Goal: Task Accomplishment & Management: Manage account settings

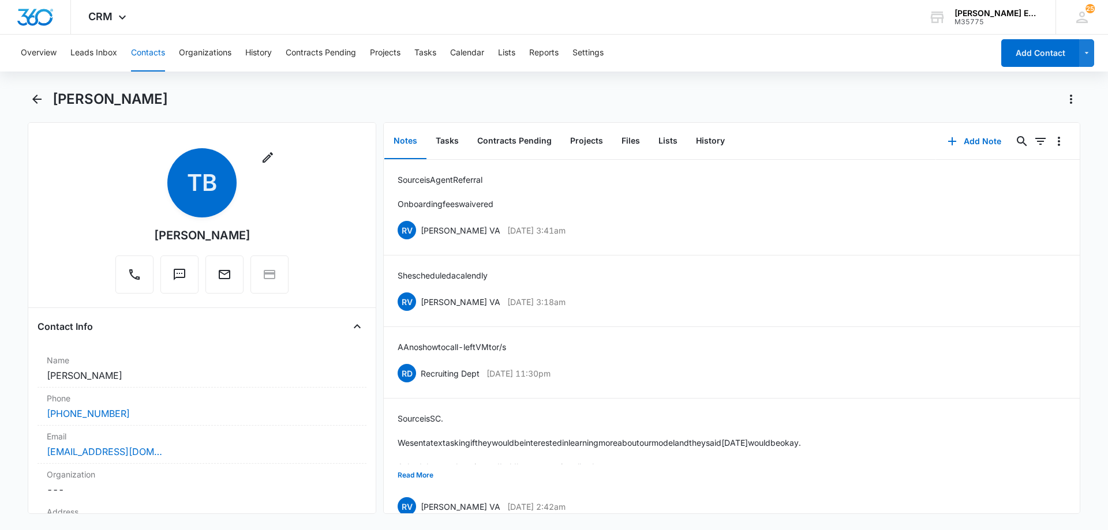
click at [301, 177] on div "Remove TB [PERSON_NAME]" at bounding box center [201, 223] width 329 height 150
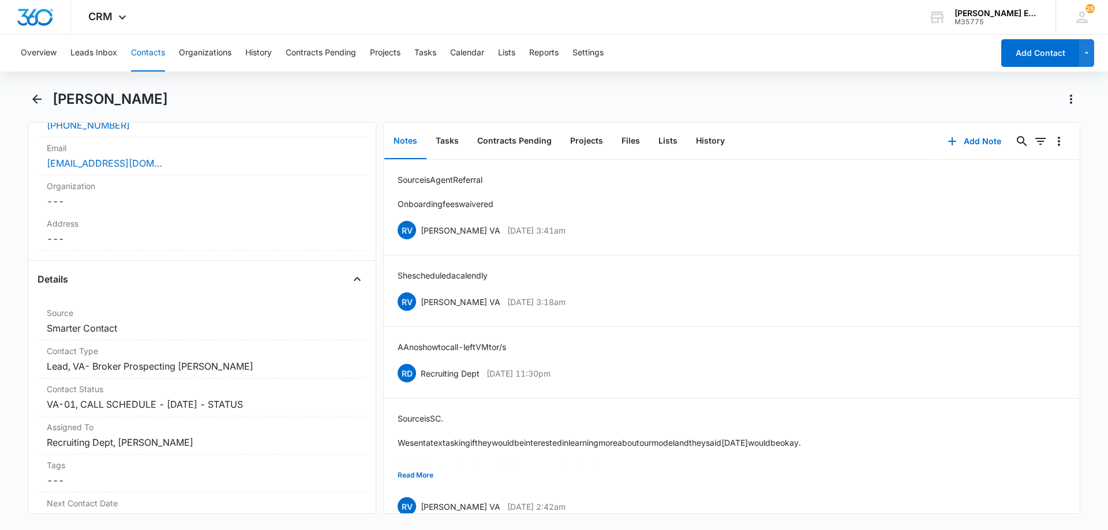
scroll to position [346, 0]
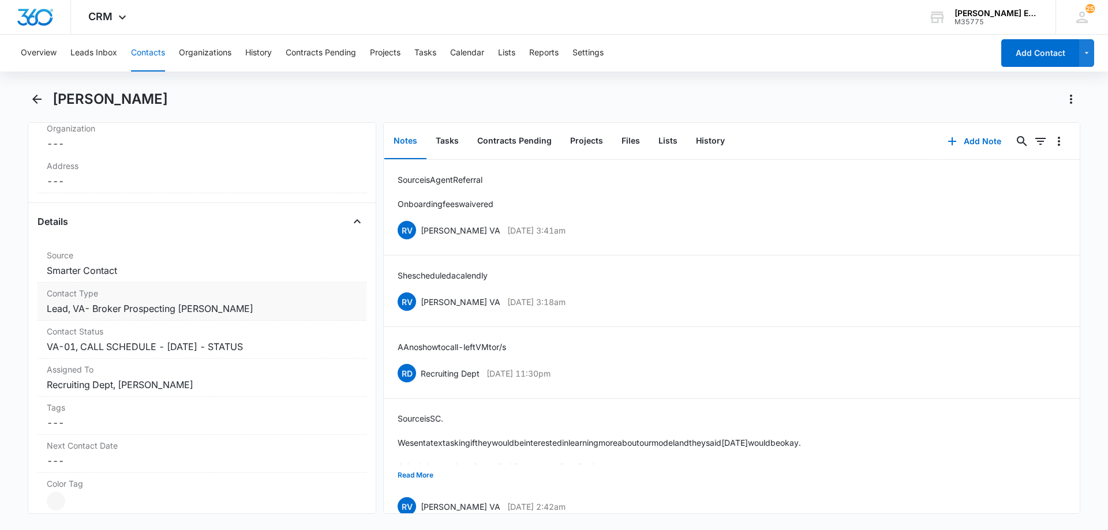
click at [252, 312] on dd "Cancel Save Changes Lead, VA- Broker Prospecting [PERSON_NAME]" at bounding box center [202, 309] width 310 height 14
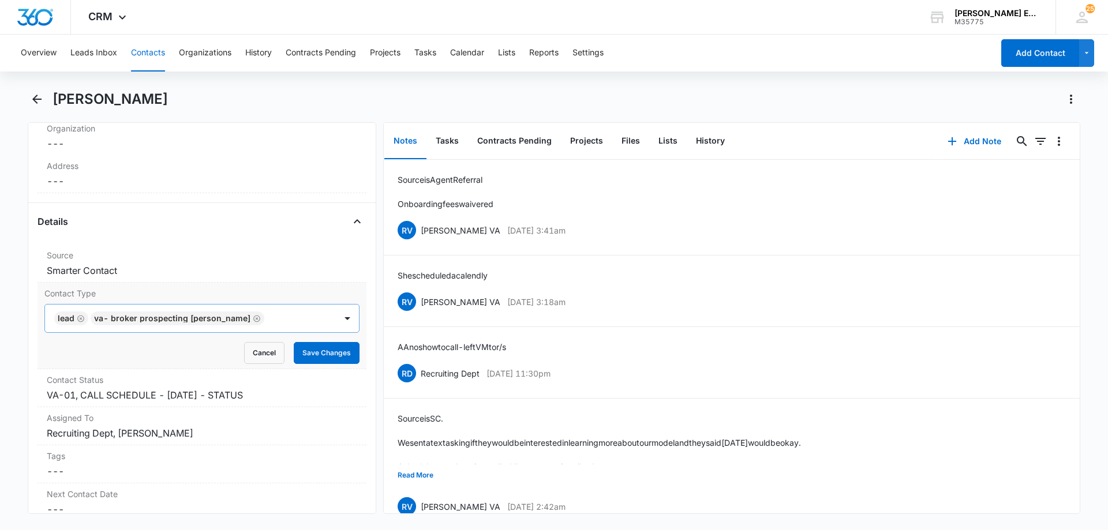
click at [81, 318] on icon "Remove Lead" at bounding box center [80, 318] width 7 height 7
click at [216, 317] on icon "Remove VA- Broker Prospecting Joe Quinn" at bounding box center [220, 318] width 8 height 9
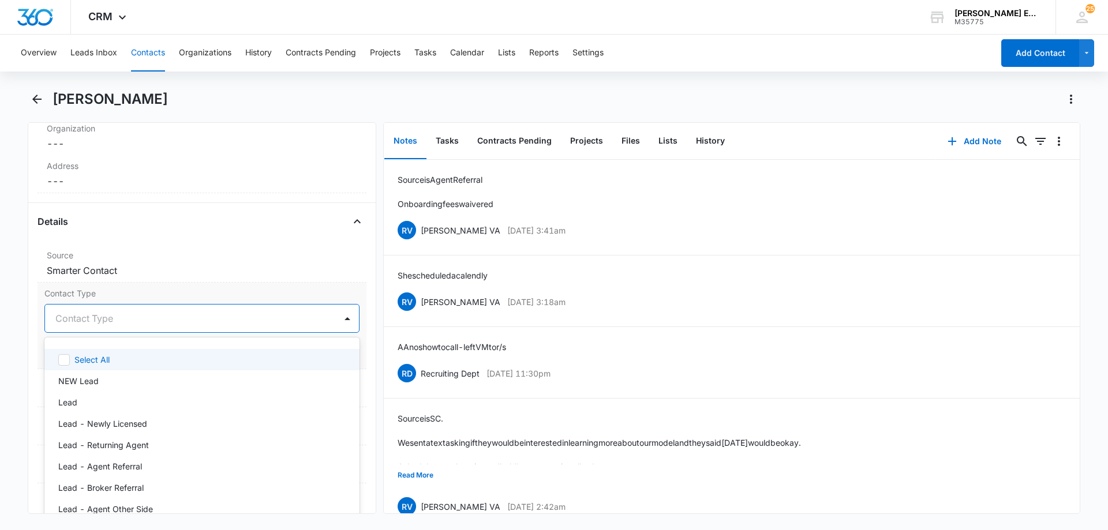
click at [195, 318] on div at bounding box center [187, 318] width 265 height 16
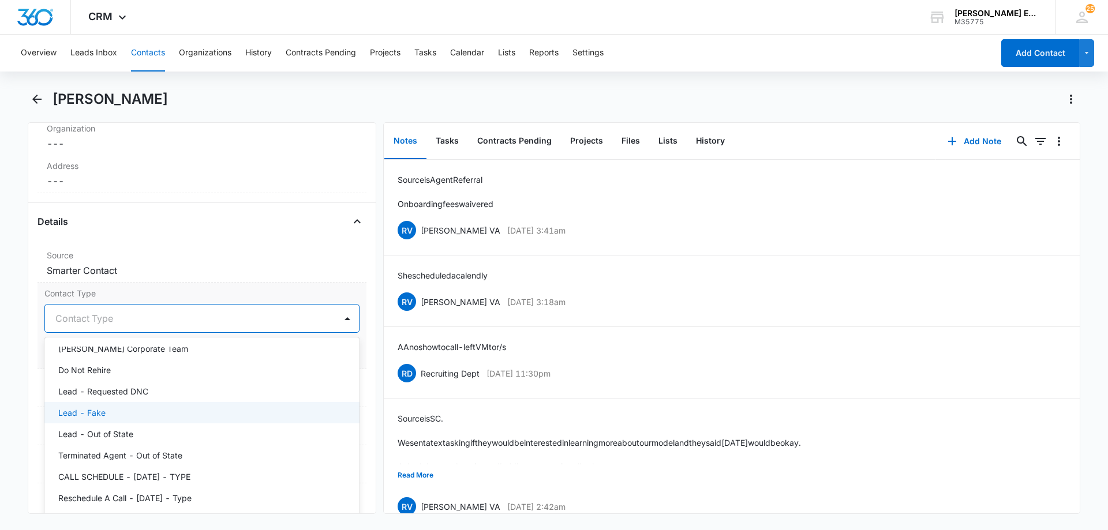
scroll to position [231, 0]
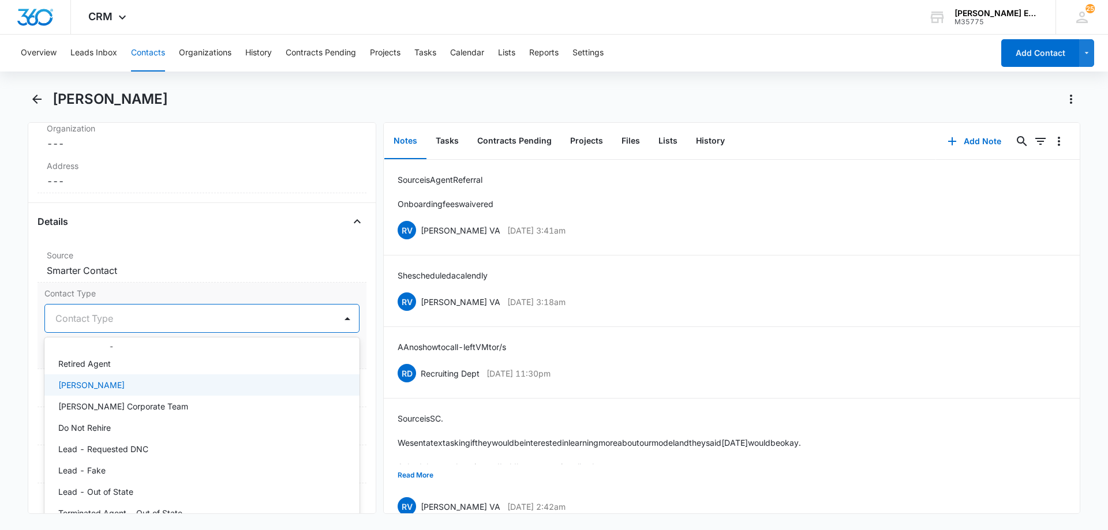
click at [110, 388] on p "[PERSON_NAME]" at bounding box center [91, 385] width 66 height 12
click at [127, 318] on icon "Remove Allison James Broker" at bounding box center [124, 318] width 7 height 7
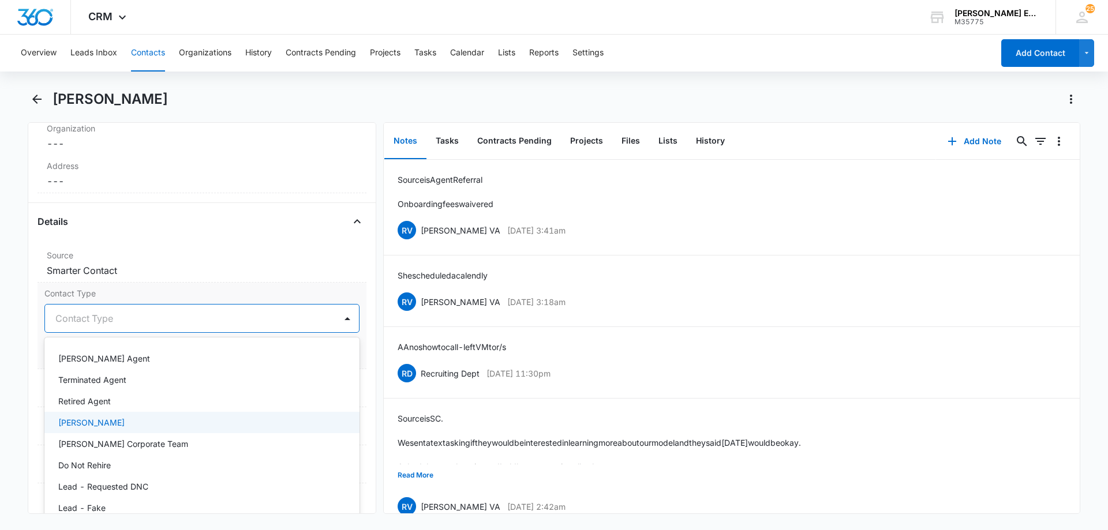
scroll to position [173, 0]
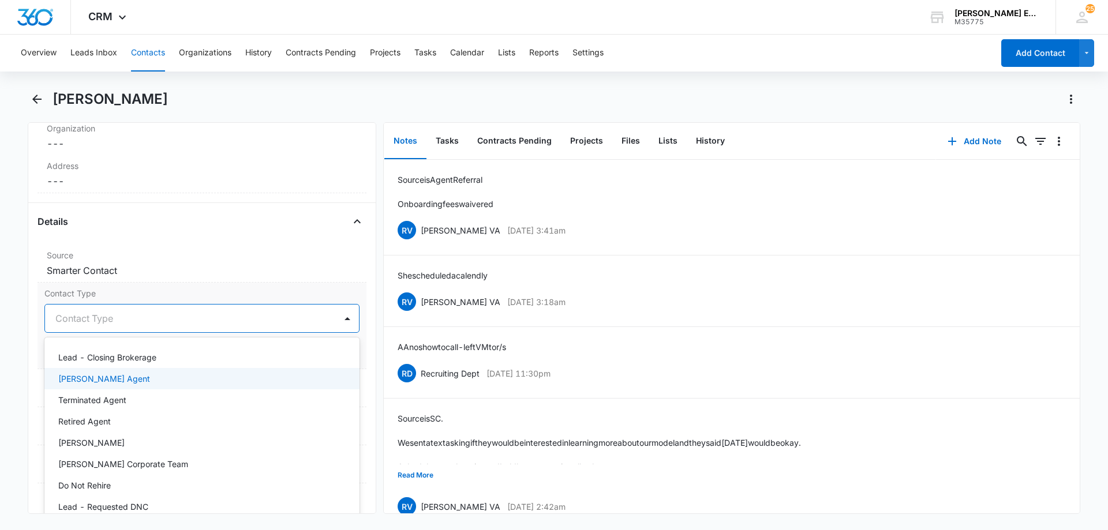
click at [137, 382] on div "[PERSON_NAME] Agent" at bounding box center [200, 379] width 285 height 12
click at [224, 321] on div at bounding box center [240, 318] width 161 height 16
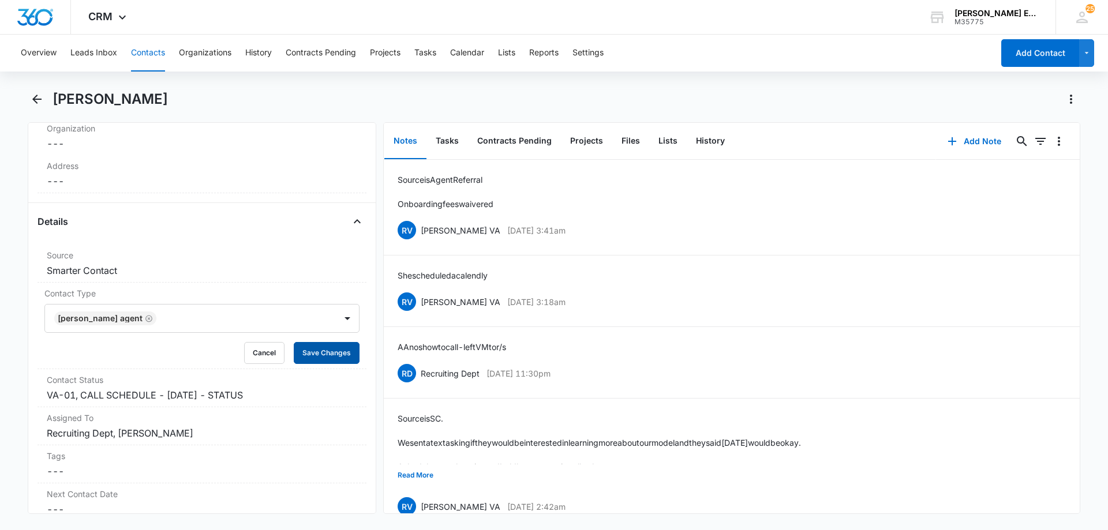
click at [310, 352] on button "Save Changes" at bounding box center [327, 353] width 66 height 22
click at [256, 401] on dd "Cancel Save Changes VA-01, CALL SCHEDULE - [DATE] - STATUS" at bounding box center [202, 395] width 310 height 14
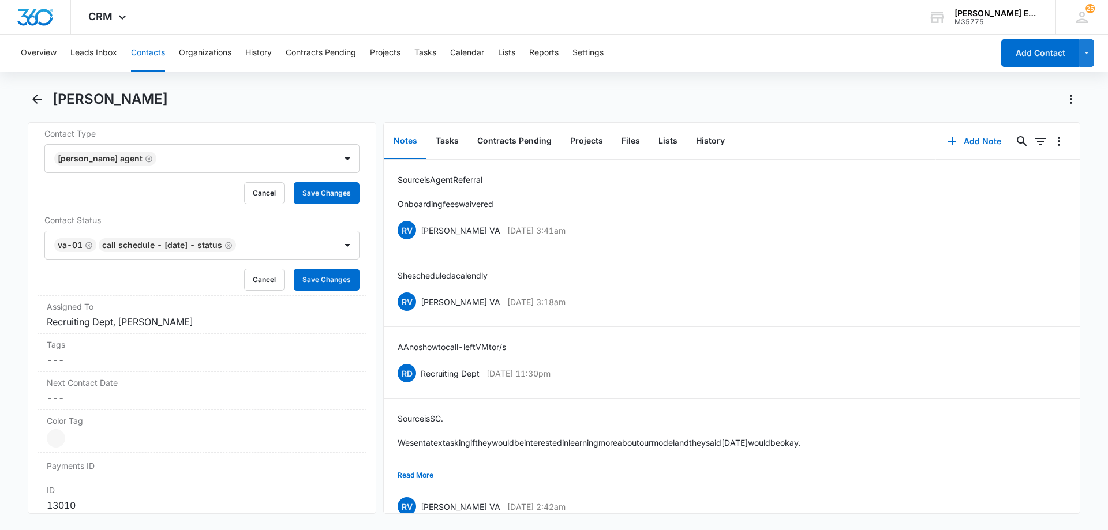
scroll to position [519, 0]
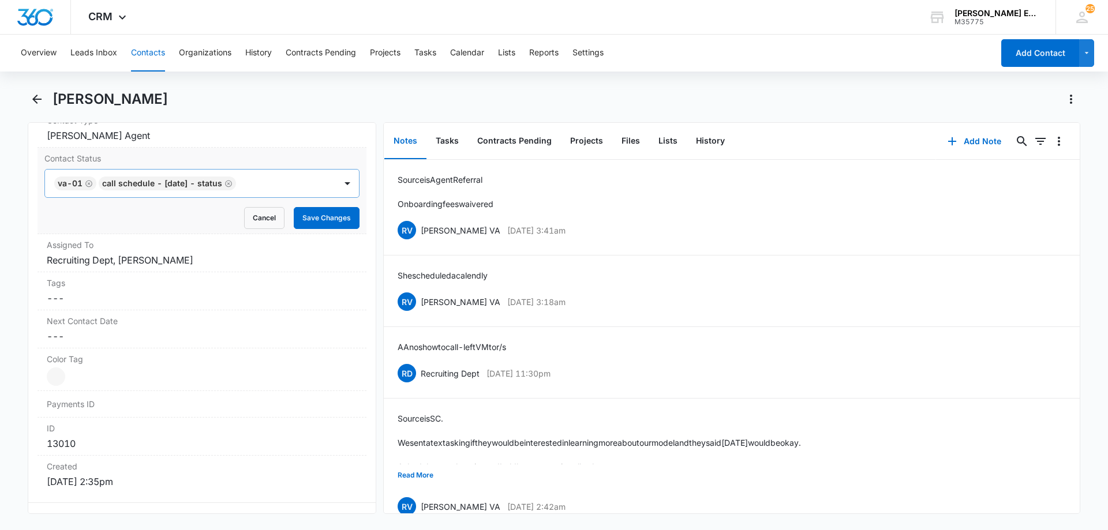
click at [232, 184] on icon "Remove CALL SCHEDULE - DEC 2024 - STATUS" at bounding box center [228, 183] width 8 height 9
click at [327, 220] on button "Save Changes" at bounding box center [327, 218] width 66 height 22
click at [213, 253] on dd "Cancel Save Changes Recruiting Dept, [PERSON_NAME]" at bounding box center [202, 260] width 310 height 14
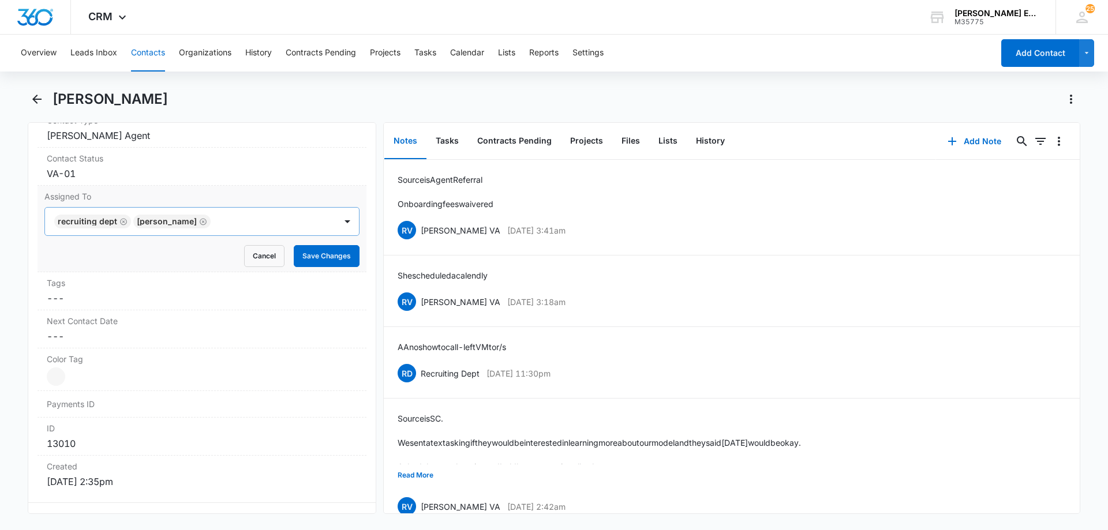
click at [121, 222] on icon "Remove Recruiting Dept" at bounding box center [123, 221] width 8 height 9
click at [120, 223] on icon "Remove Sandy Lynch" at bounding box center [124, 221] width 8 height 9
click at [130, 223] on div at bounding box center [187, 221] width 265 height 16
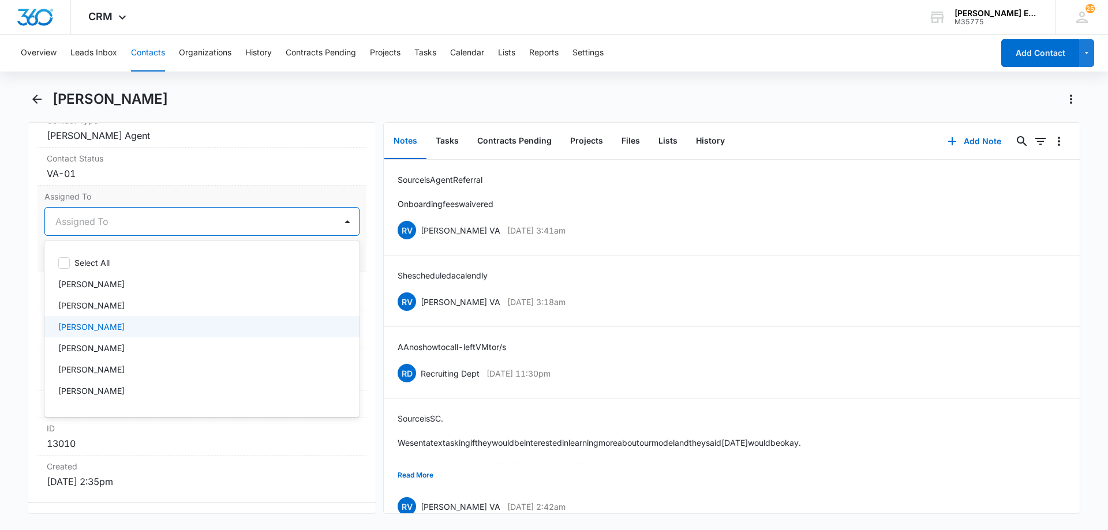
click at [89, 332] on p "[PERSON_NAME]" at bounding box center [91, 327] width 66 height 12
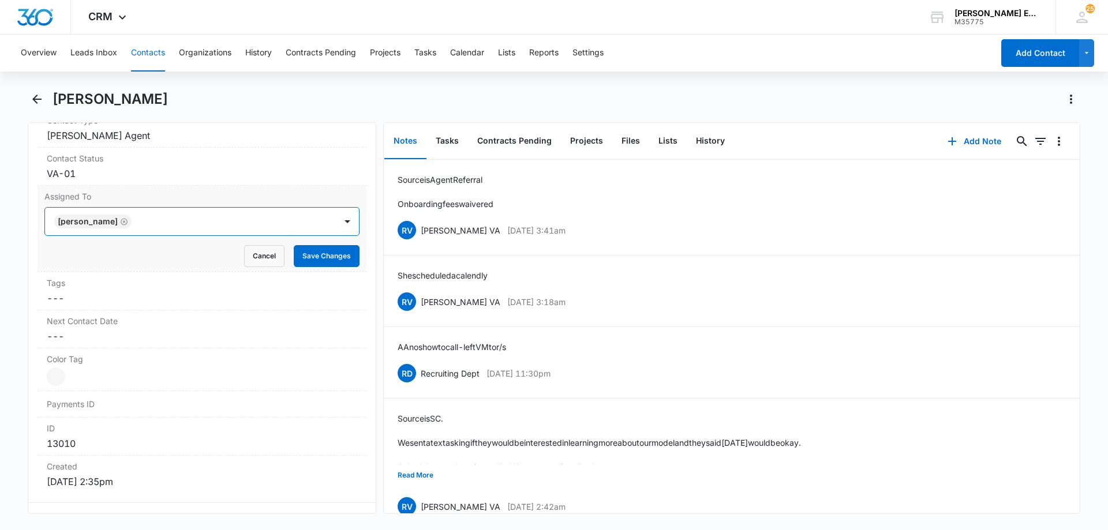
drag, startPoint x: 204, startPoint y: 220, endPoint x: 283, endPoint y: 227, distance: 79.3
click at [205, 220] on div at bounding box center [228, 221] width 186 height 16
click at [299, 256] on button "Save Changes" at bounding box center [327, 256] width 66 height 22
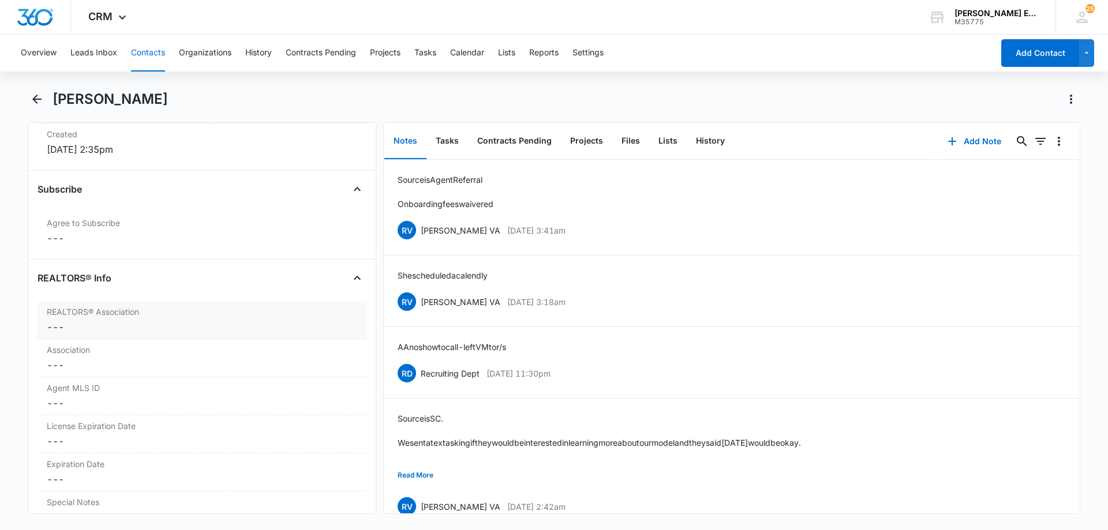
scroll to position [808, 0]
click at [127, 307] on label "REALTORS® Association" at bounding box center [202, 307] width 310 height 12
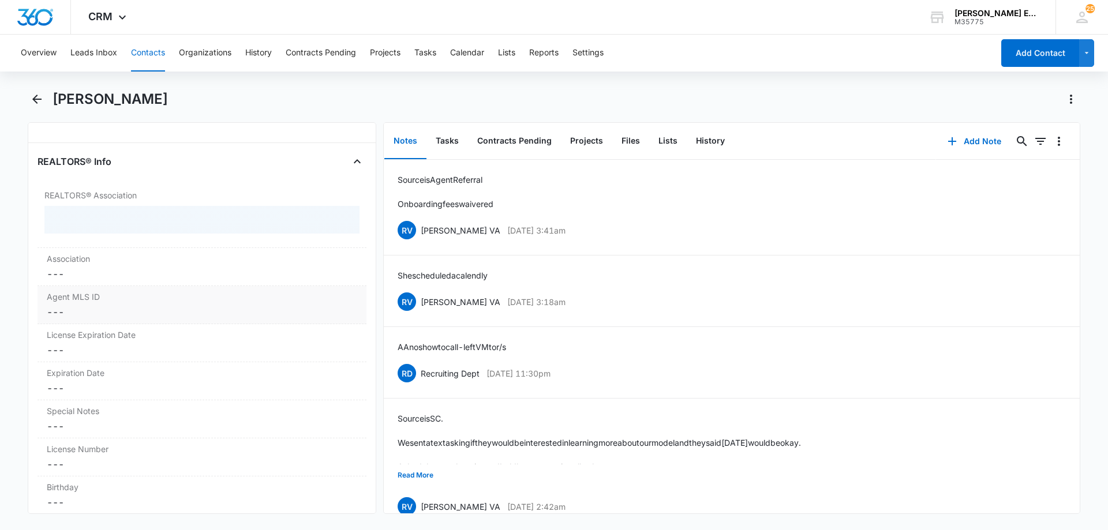
scroll to position [923, 0]
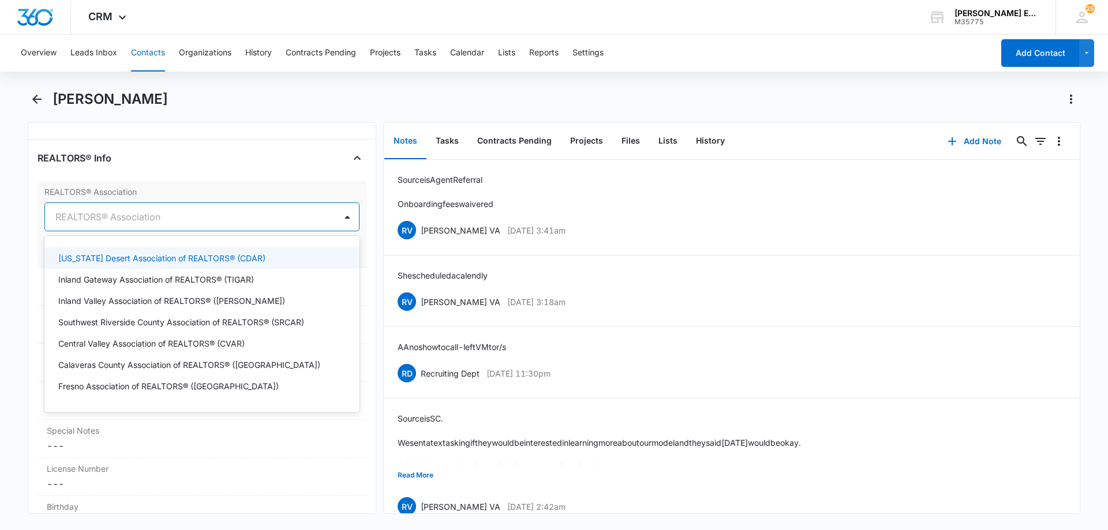
click at [216, 217] on div at bounding box center [187, 217] width 265 height 16
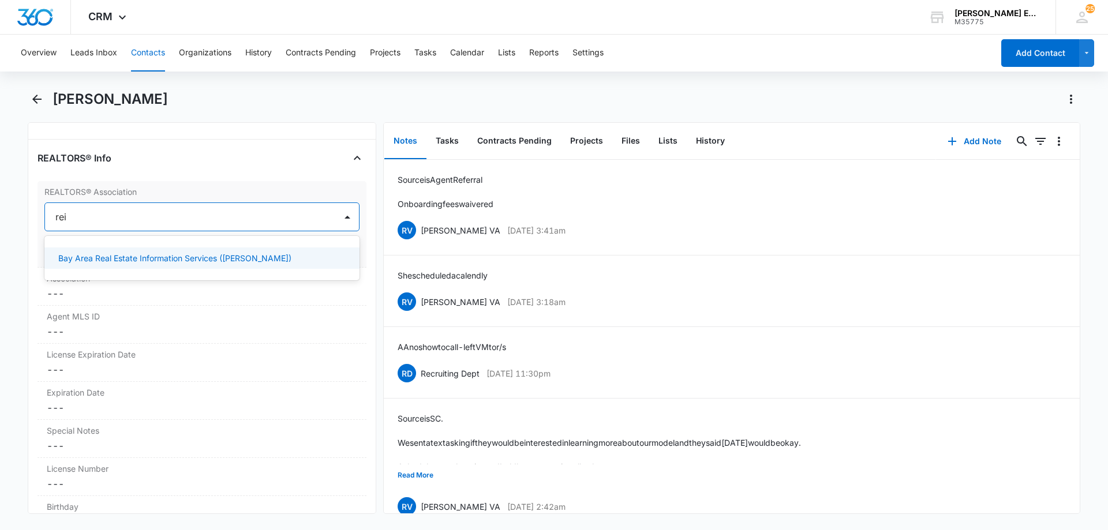
type input "rein"
click at [346, 221] on div at bounding box center [347, 217] width 18 height 18
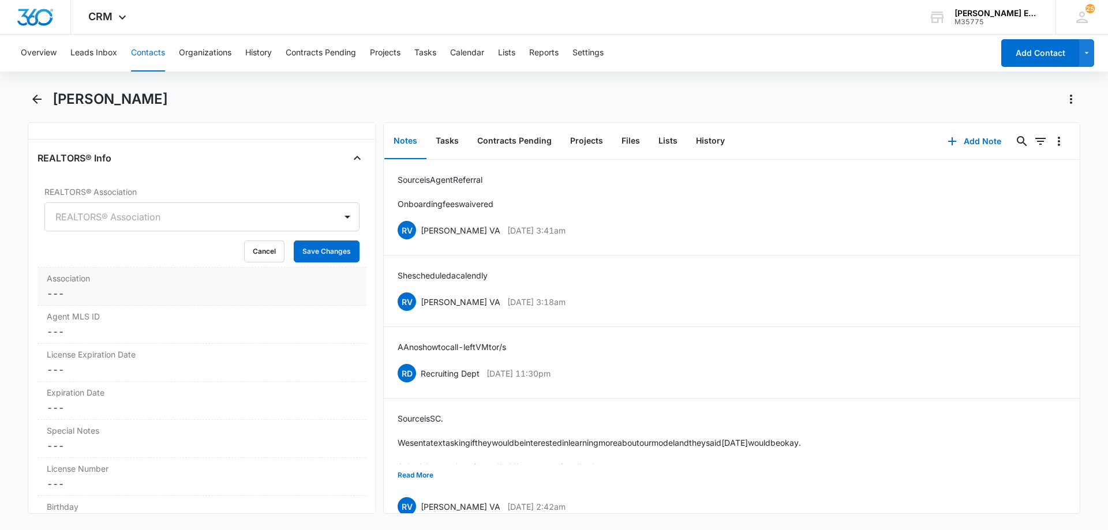
click at [126, 284] on label "Association" at bounding box center [202, 278] width 310 height 12
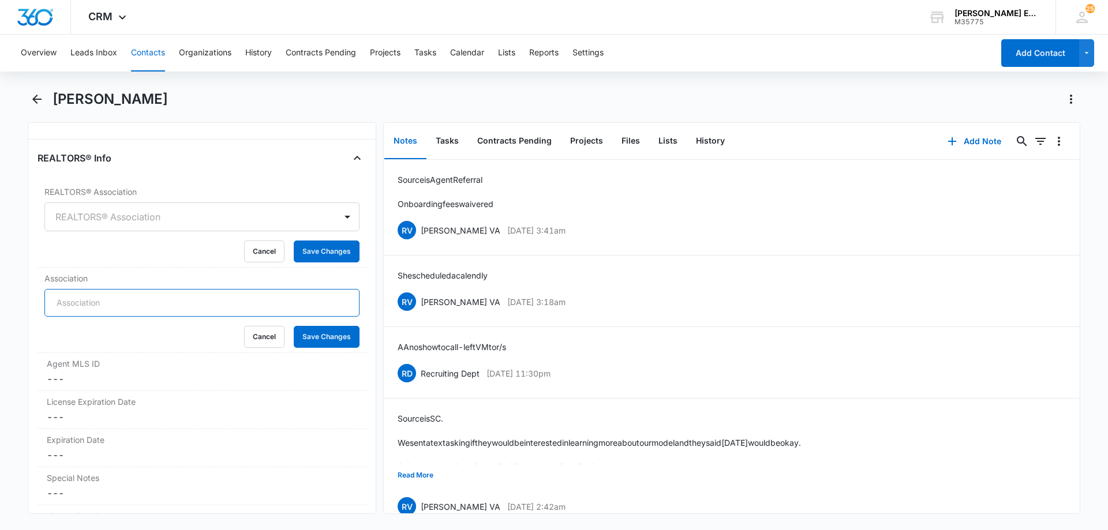
click at [130, 309] on input "Association" at bounding box center [201, 303] width 315 height 28
type input "REIN"
click at [294, 337] on button "Save Changes" at bounding box center [327, 337] width 66 height 22
click at [261, 246] on button "Cancel" at bounding box center [264, 252] width 40 height 22
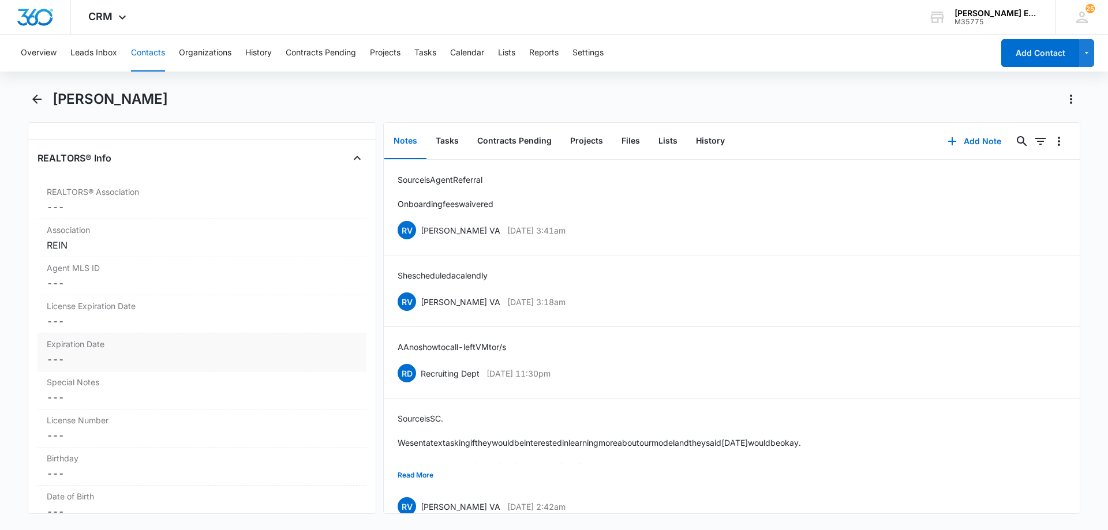
click at [109, 366] on dd "Cancel Save Changes ---" at bounding box center [202, 359] width 310 height 14
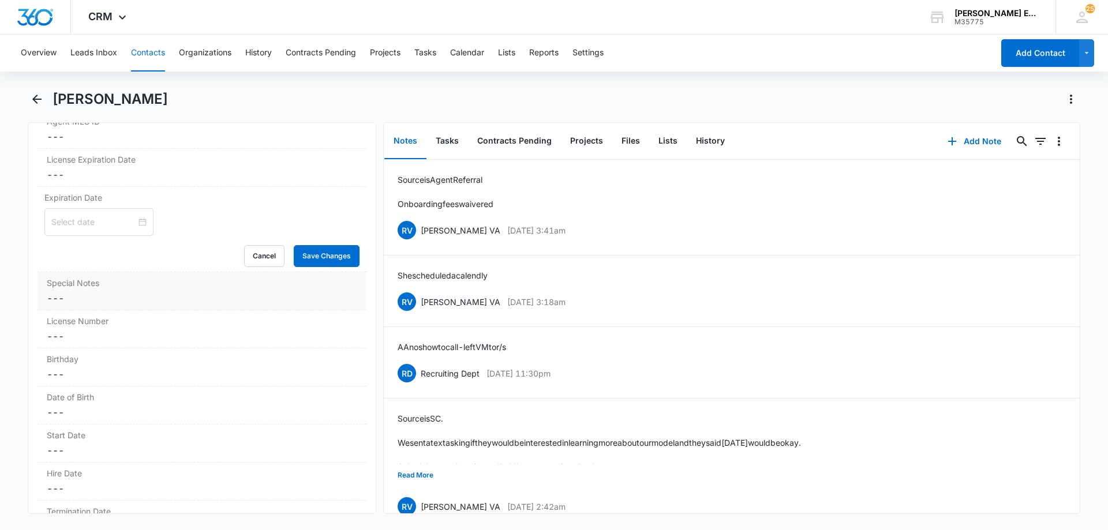
scroll to position [1096, 0]
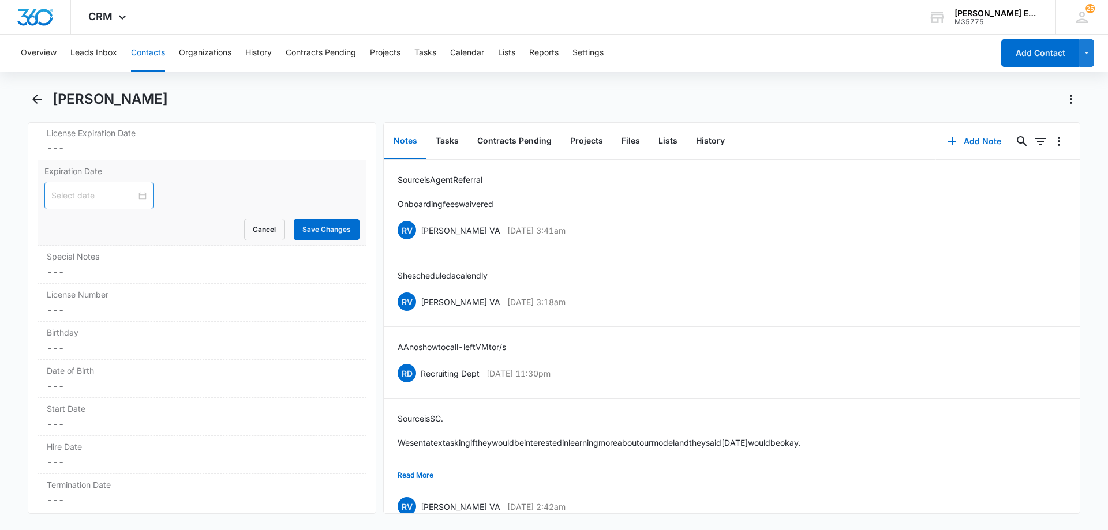
click at [110, 194] on input at bounding box center [93, 195] width 85 height 13
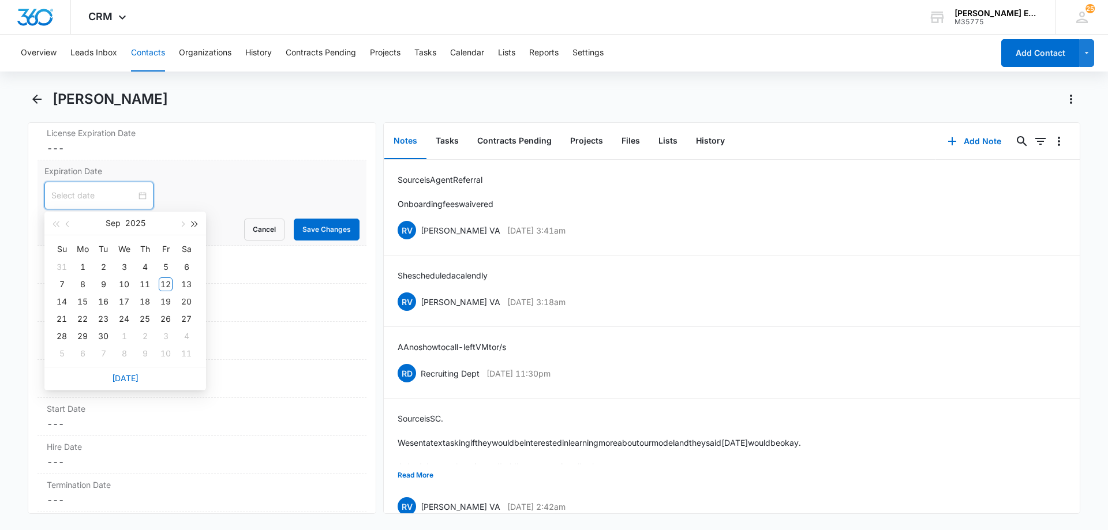
click at [194, 226] on span "button" at bounding box center [195, 225] width 6 height 6
click at [55, 224] on span "button" at bounding box center [55, 225] width 6 height 6
click at [68, 222] on span "button" at bounding box center [69, 225] width 6 height 6
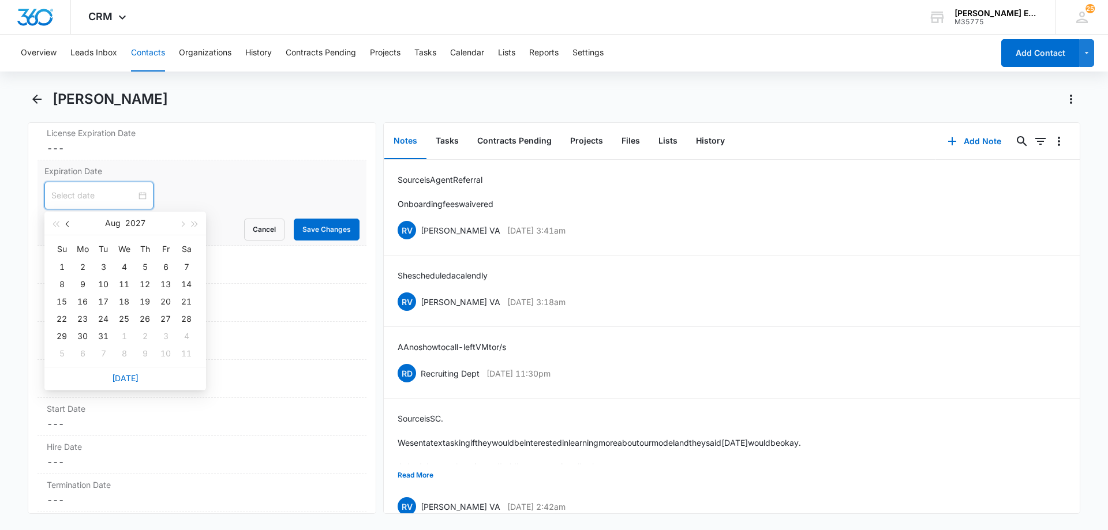
click at [68, 222] on span "button" at bounding box center [69, 225] width 6 height 6
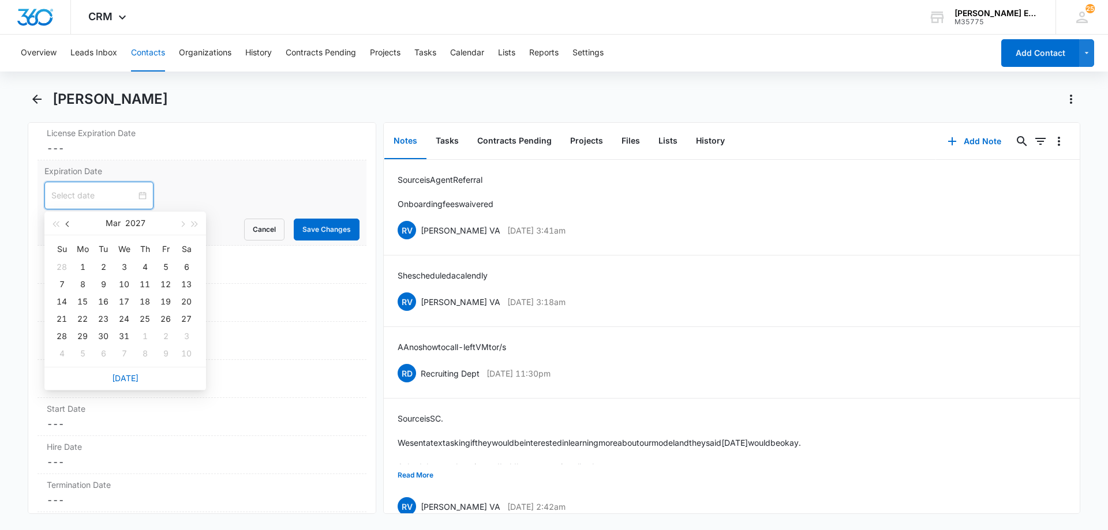
click at [68, 222] on span "button" at bounding box center [69, 225] width 6 height 6
click at [63, 338] on div "28" at bounding box center [62, 336] width 14 height 14
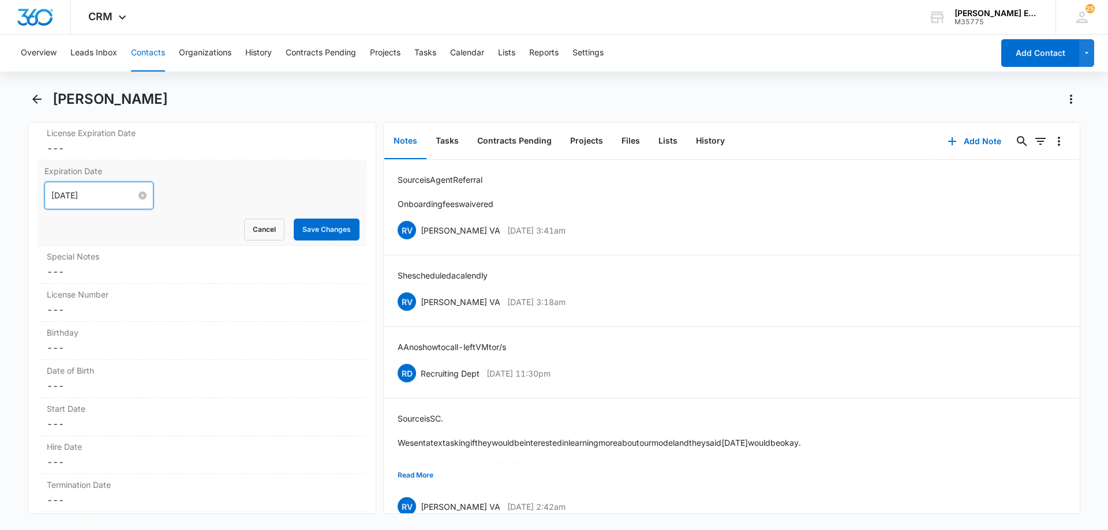
click at [117, 195] on input "[DATE]" at bounding box center [93, 195] width 85 height 13
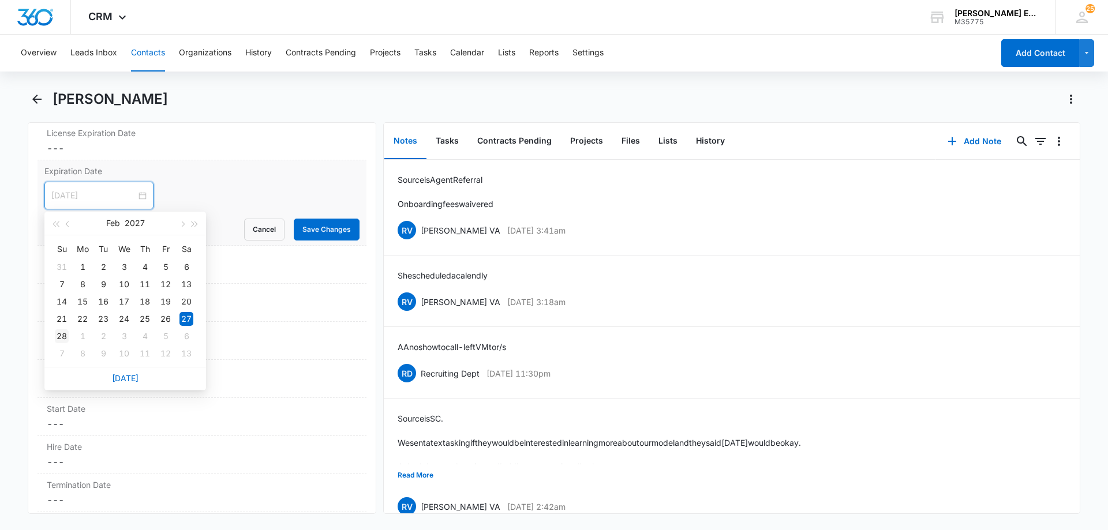
type input "[DATE]"
click at [62, 339] on div "28" at bounding box center [62, 336] width 14 height 14
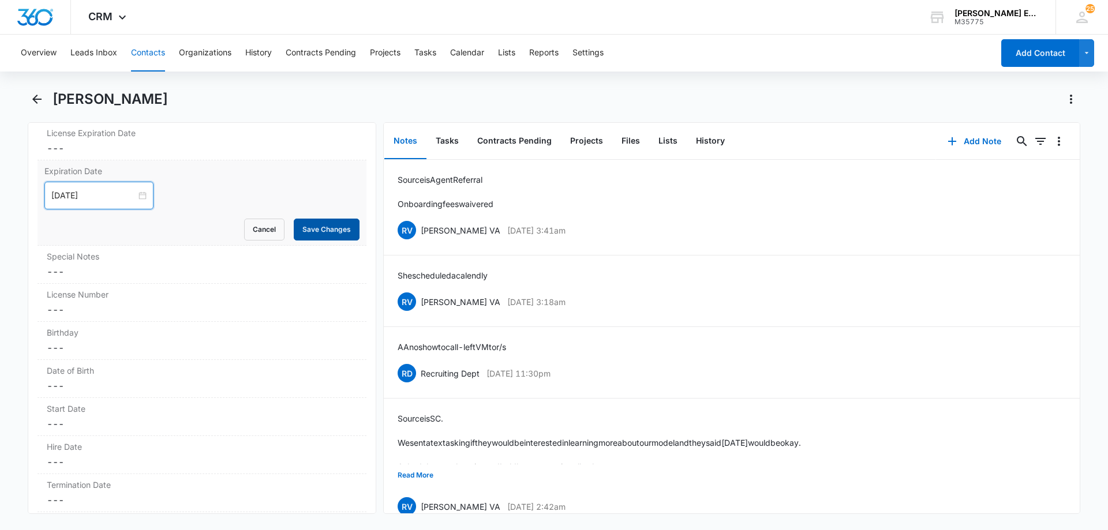
click at [312, 229] on button "Save Changes" at bounding box center [327, 230] width 66 height 22
click at [118, 303] on dd "Cancel Save Changes ---" at bounding box center [202, 310] width 310 height 14
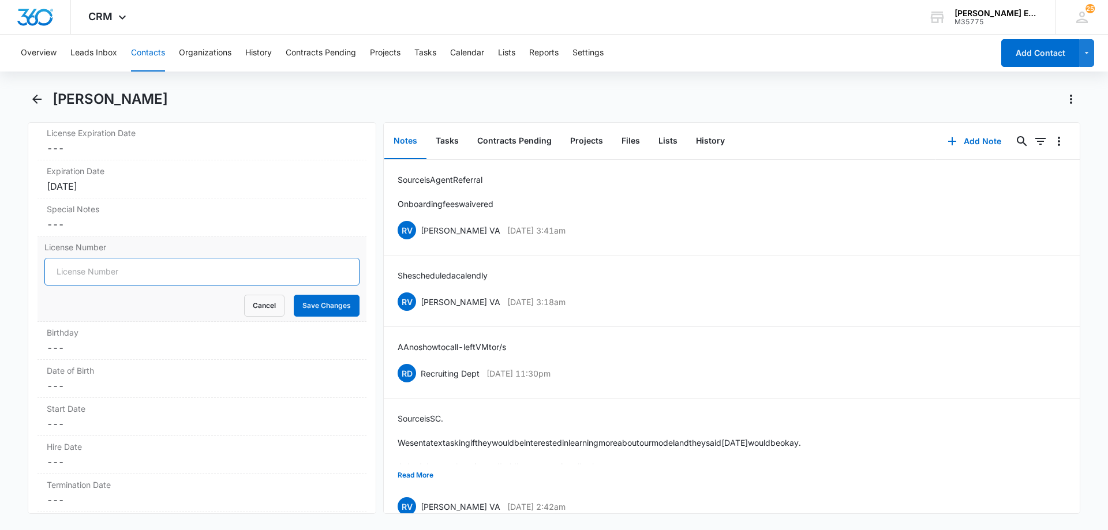
click at [160, 276] on input "License Number" at bounding box center [201, 272] width 315 height 28
paste input "0225240189"
type input "0225240189"
click at [306, 310] on button "Save Changes" at bounding box center [327, 306] width 66 height 22
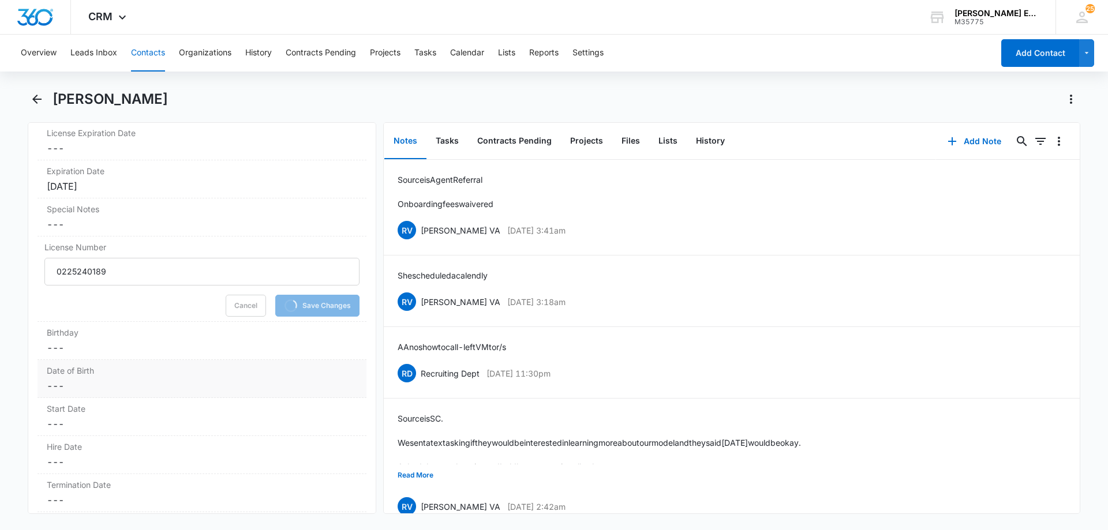
click at [116, 392] on dd "Cancel Save Changes ---" at bounding box center [202, 386] width 310 height 14
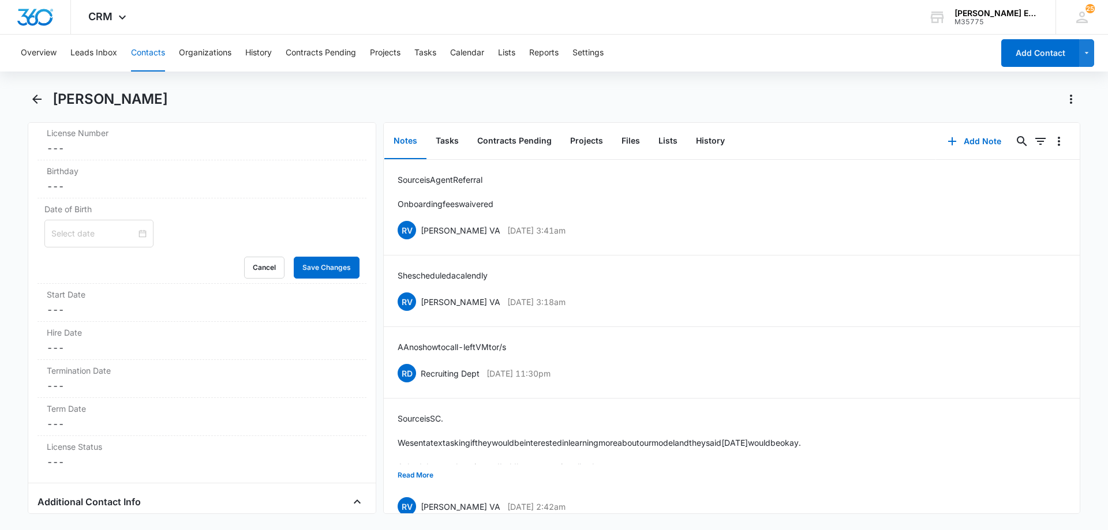
scroll to position [1211, 0]
click at [97, 226] on div at bounding box center [98, 233] width 109 height 28
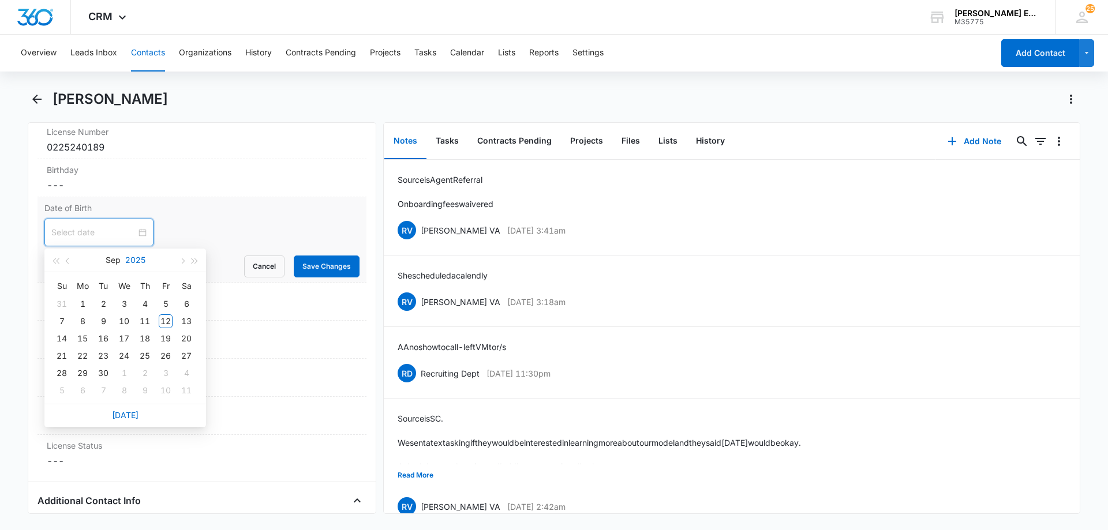
click at [133, 260] on button "2025" at bounding box center [135, 260] width 20 height 23
click at [54, 262] on span "button" at bounding box center [55, 261] width 6 height 6
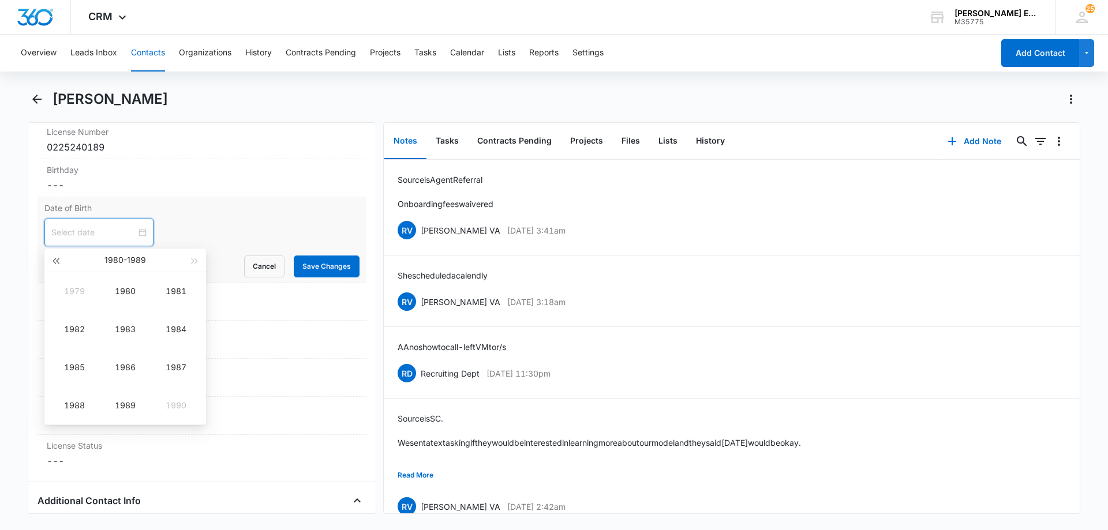
click at [54, 262] on span "button" at bounding box center [55, 261] width 6 height 6
click at [76, 329] on div "1972" at bounding box center [74, 329] width 35 height 14
click at [122, 331] on div "May" at bounding box center [125, 329] width 35 height 14
click at [66, 321] on div "7" at bounding box center [62, 321] width 14 height 14
type input "[DATE]"
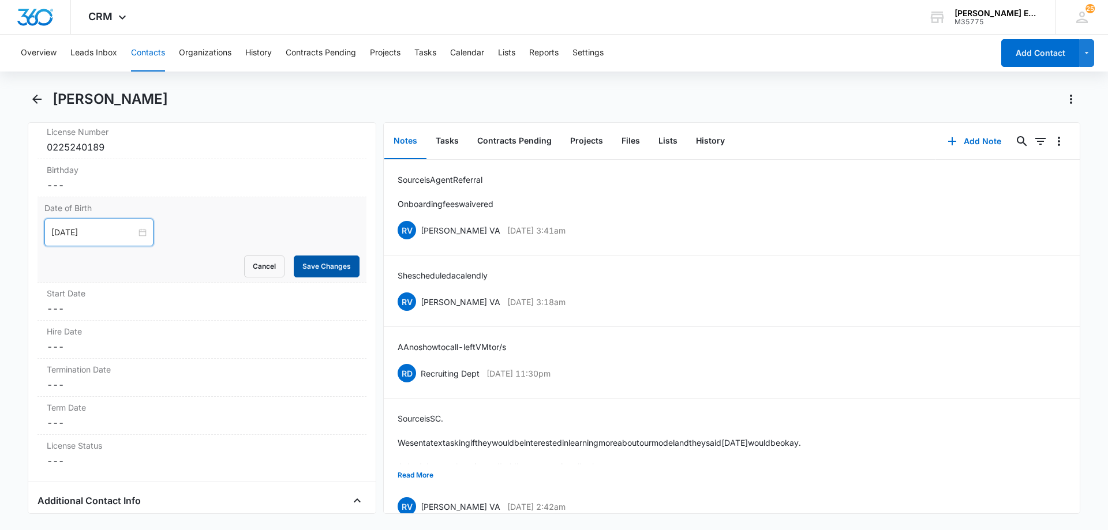
click at [309, 269] on button "Save Changes" at bounding box center [327, 267] width 66 height 22
click at [112, 350] on dd "Cancel Save Changes ---" at bounding box center [202, 347] width 310 height 14
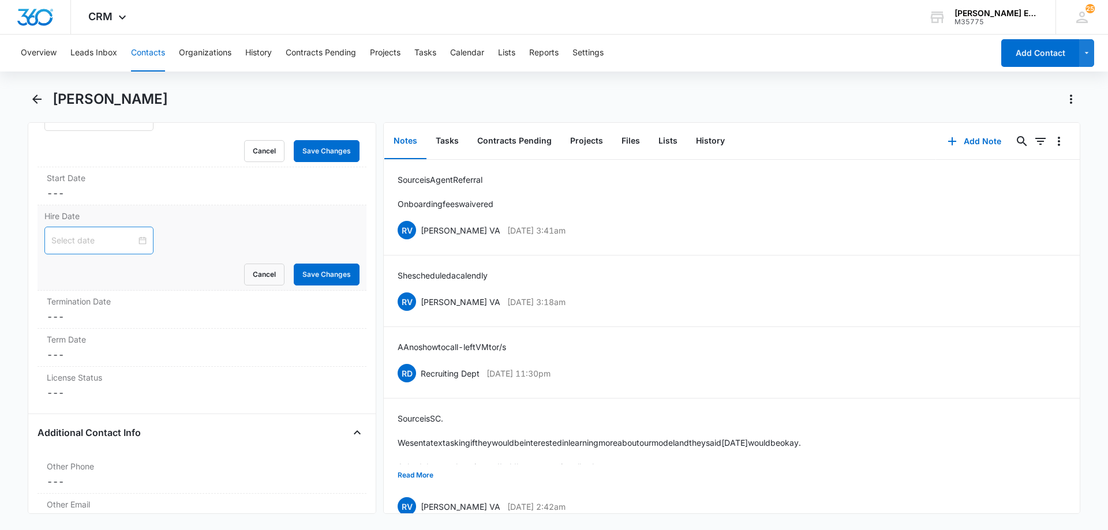
click at [105, 242] on form "Cancel Save Changes" at bounding box center [201, 256] width 315 height 59
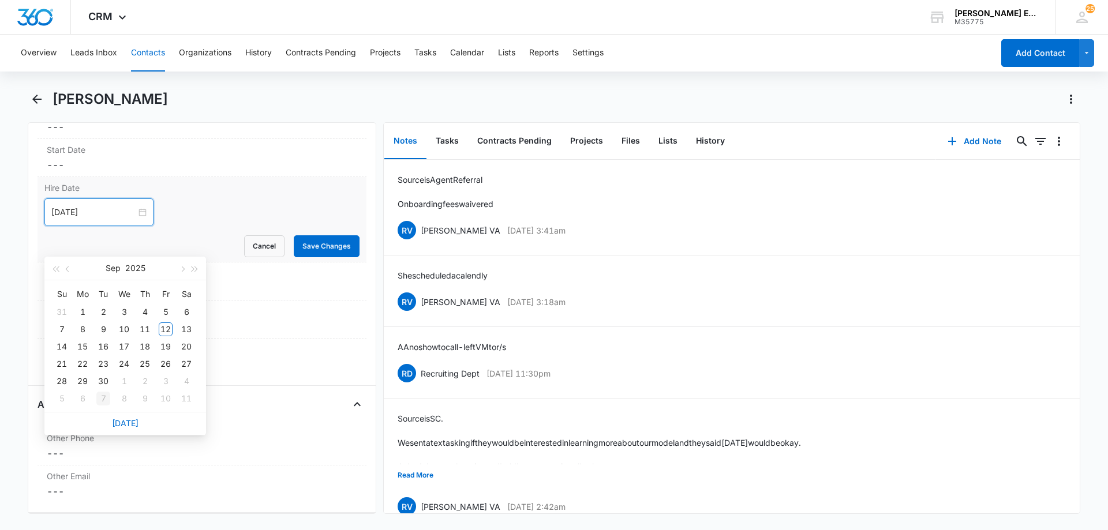
scroll to position [1305, 0]
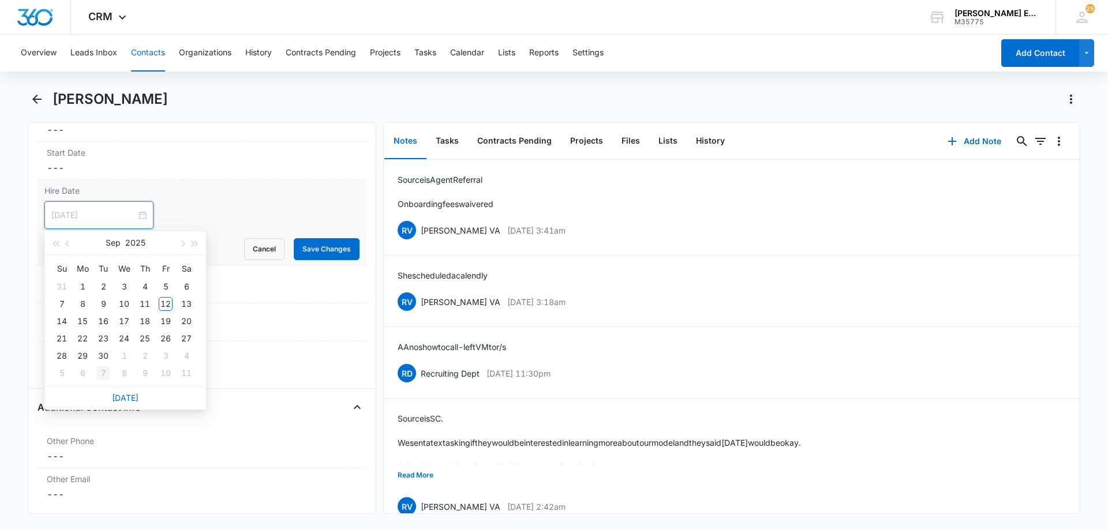
type input "[DATE]"
click at [126, 403] on div "[DATE]" at bounding box center [125, 398] width 162 height 23
type input "[DATE]"
click at [125, 397] on link "[DATE]" at bounding box center [125, 398] width 27 height 10
type input "[DATE]"
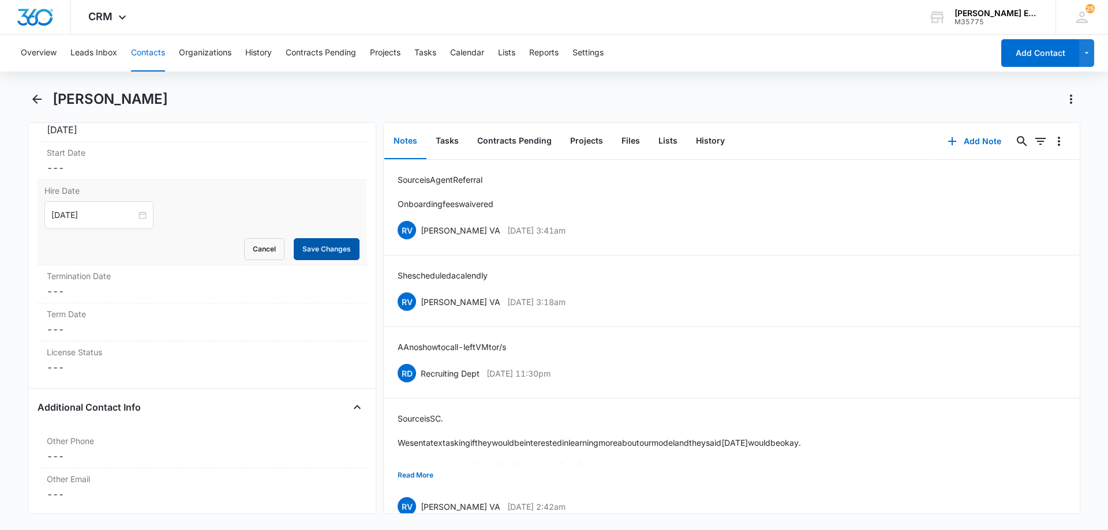
click at [316, 246] on button "Save Changes" at bounding box center [327, 249] width 66 height 22
click at [94, 373] on dd "Cancel Save Changes ---" at bounding box center [202, 368] width 310 height 14
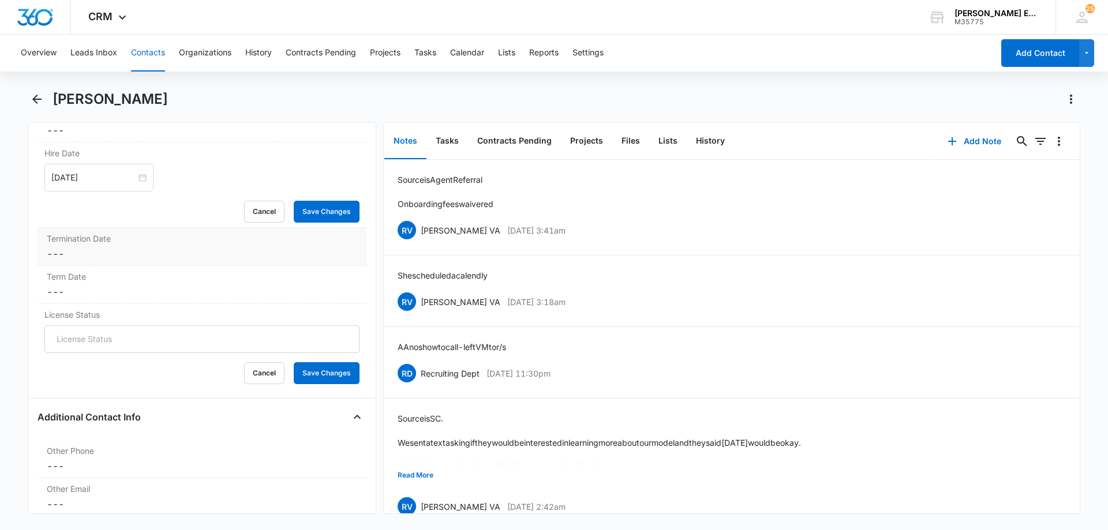
scroll to position [1363, 0]
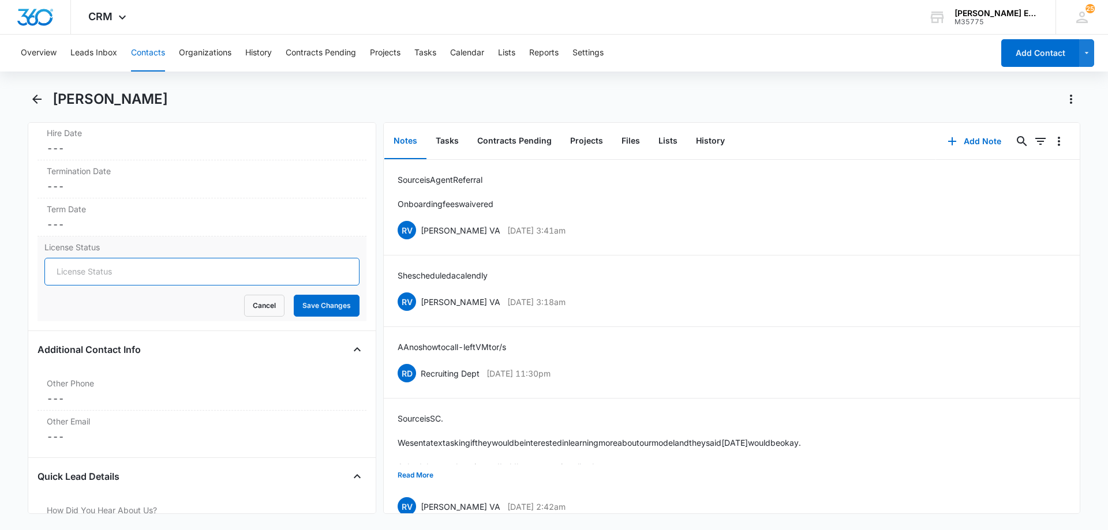
click at [122, 273] on input "License Status" at bounding box center [201, 272] width 315 height 28
type input "Active"
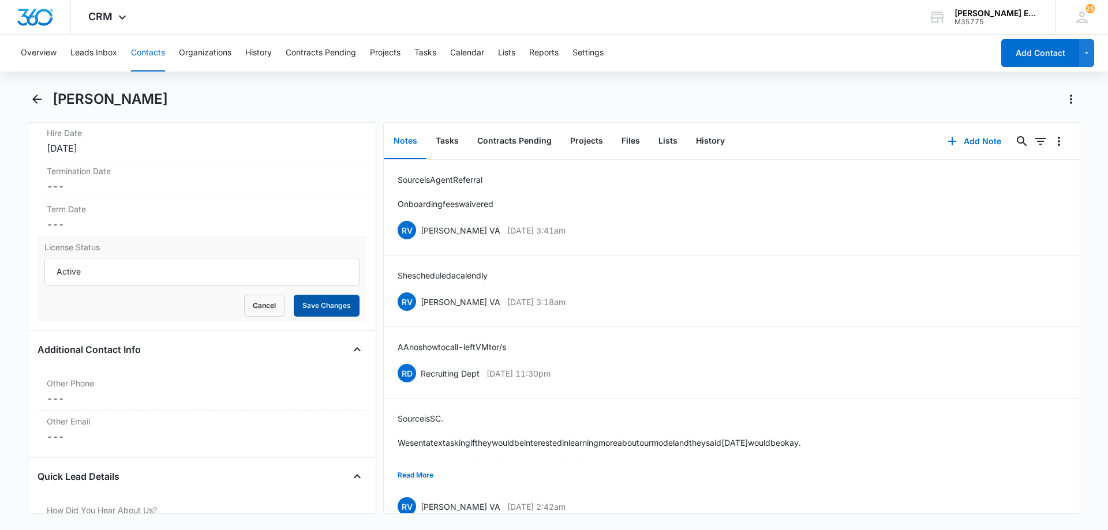
click at [294, 302] on button "Save Changes" at bounding box center [327, 306] width 66 height 22
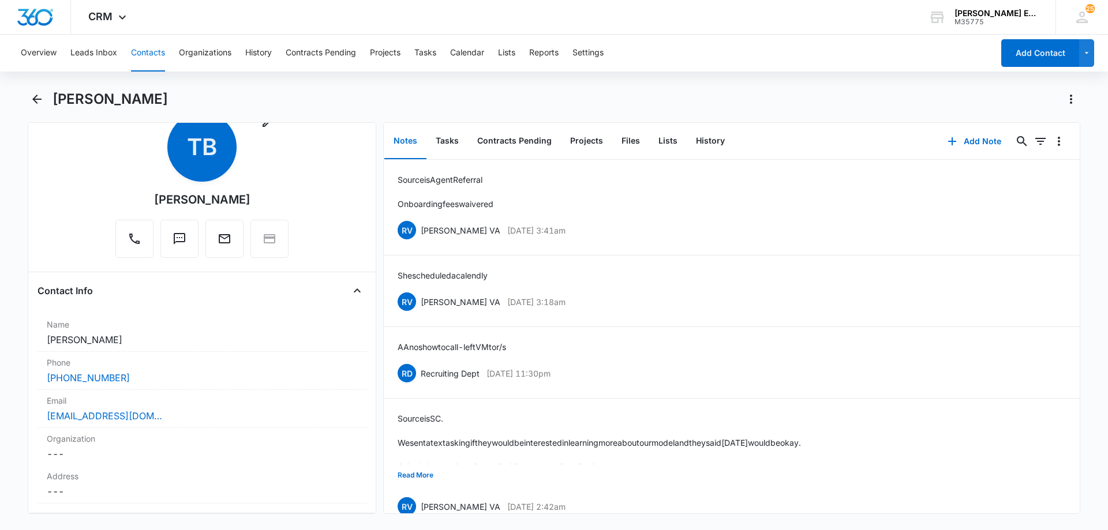
scroll to position [0, 0]
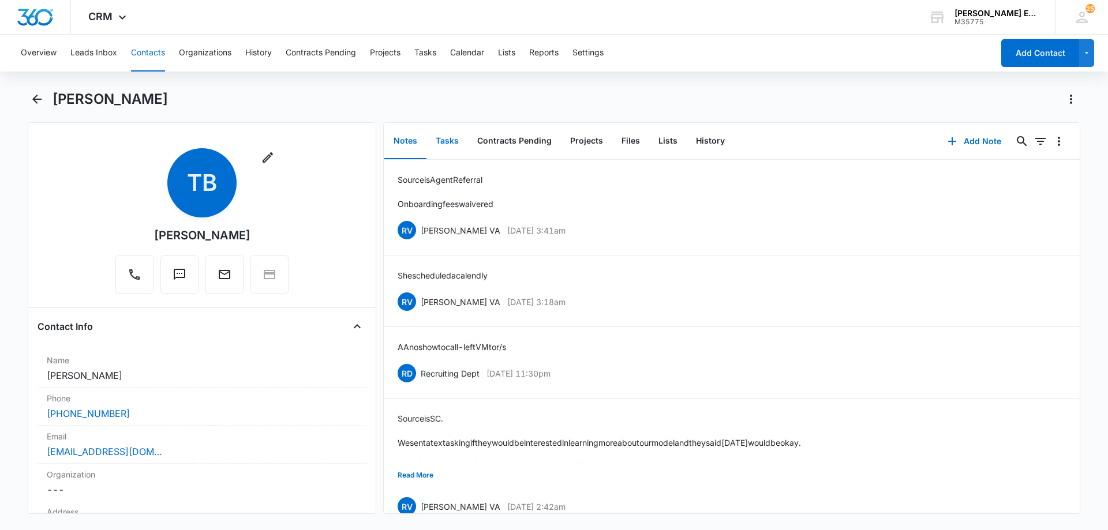
click at [449, 141] on button "Tasks" at bounding box center [447, 141] width 42 height 36
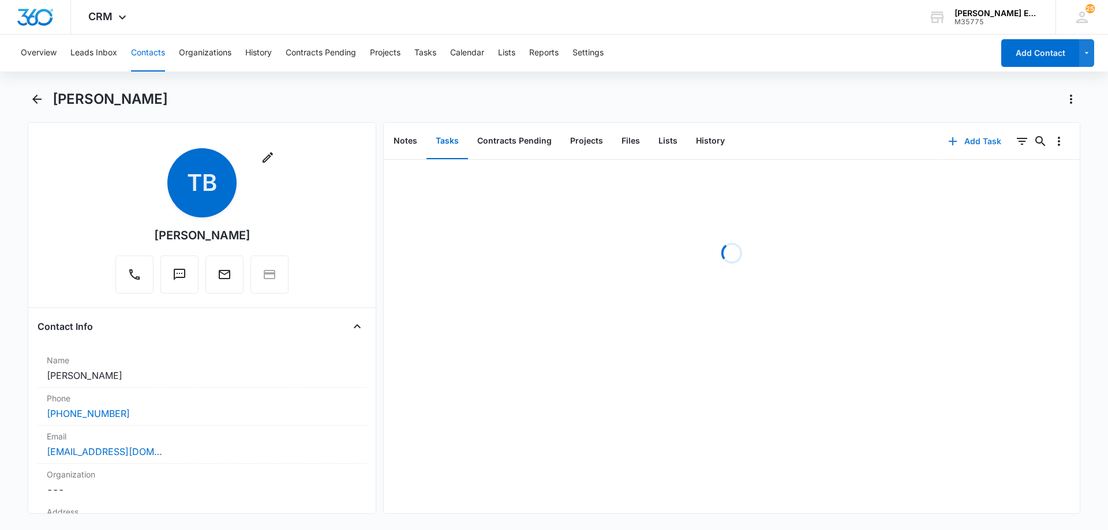
click at [961, 142] on button "Add Task" at bounding box center [974, 141] width 76 height 28
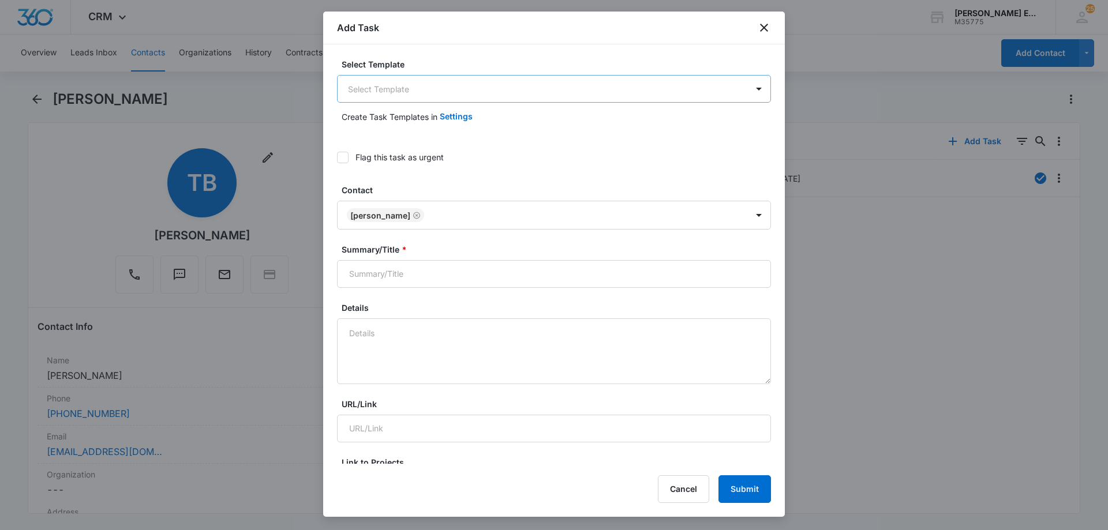
click at [465, 95] on body "CRM Apps Reputation Websites Forms CRM Email Social Shop Payments POS Content A…" at bounding box center [554, 265] width 1108 height 530
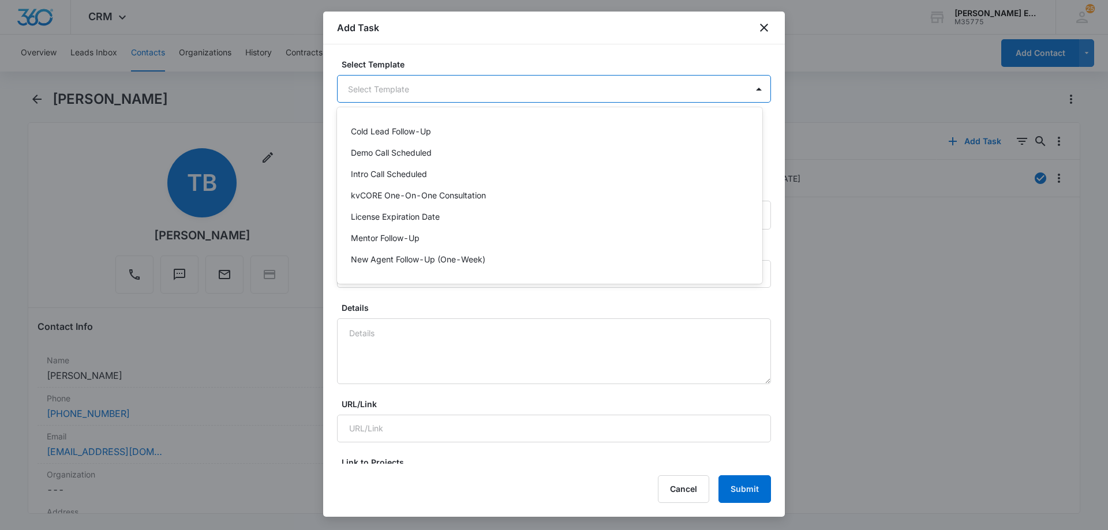
scroll to position [173, 0]
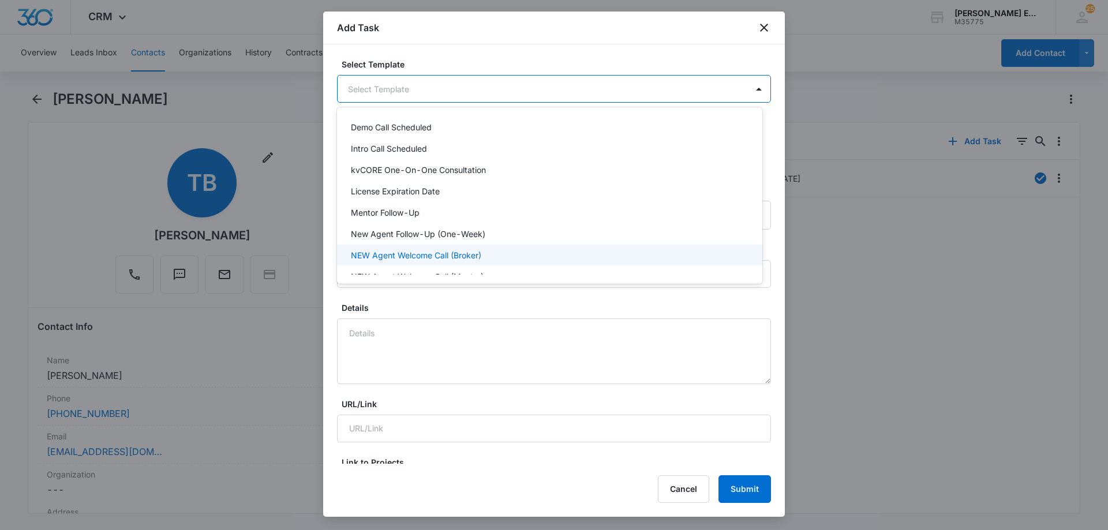
click at [421, 256] on p "NEW Agent Welcome Call (Broker)" at bounding box center [416, 255] width 130 height 12
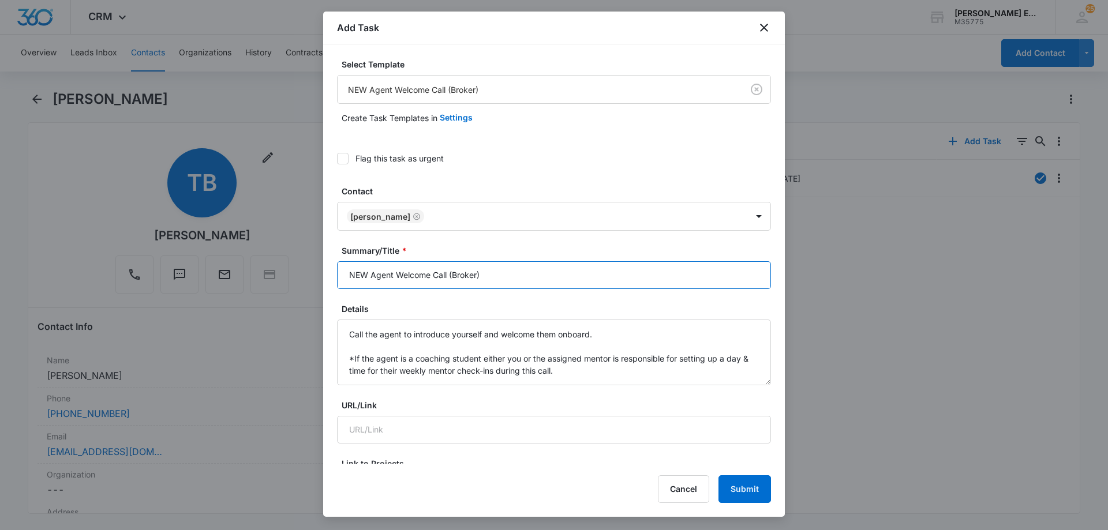
click at [490, 276] on input "NEW Agent Welcome Call (Broker)" at bounding box center [554, 275] width 434 height 28
type input "NEW Agent Welcome Call (Broker)"
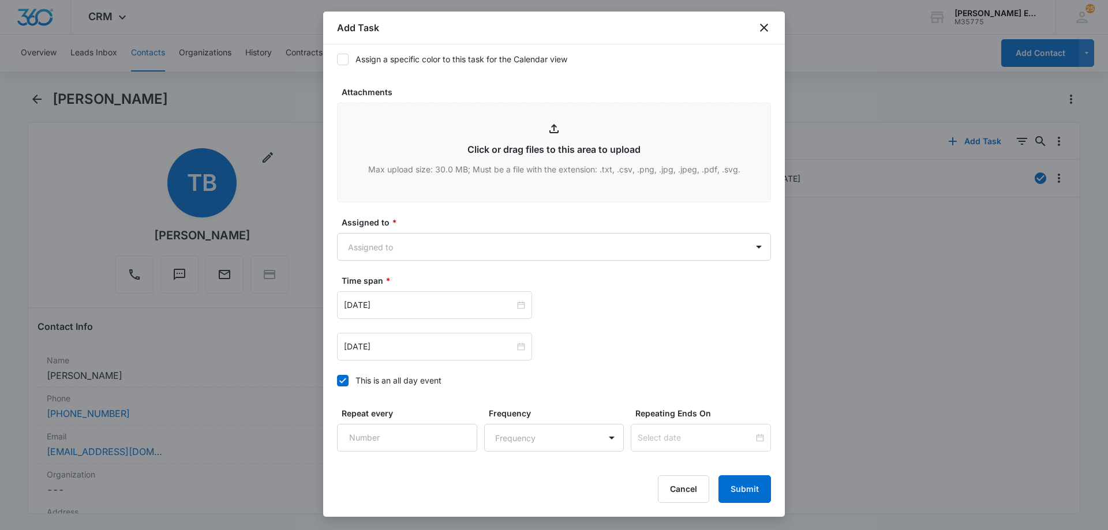
scroll to position [647, 0]
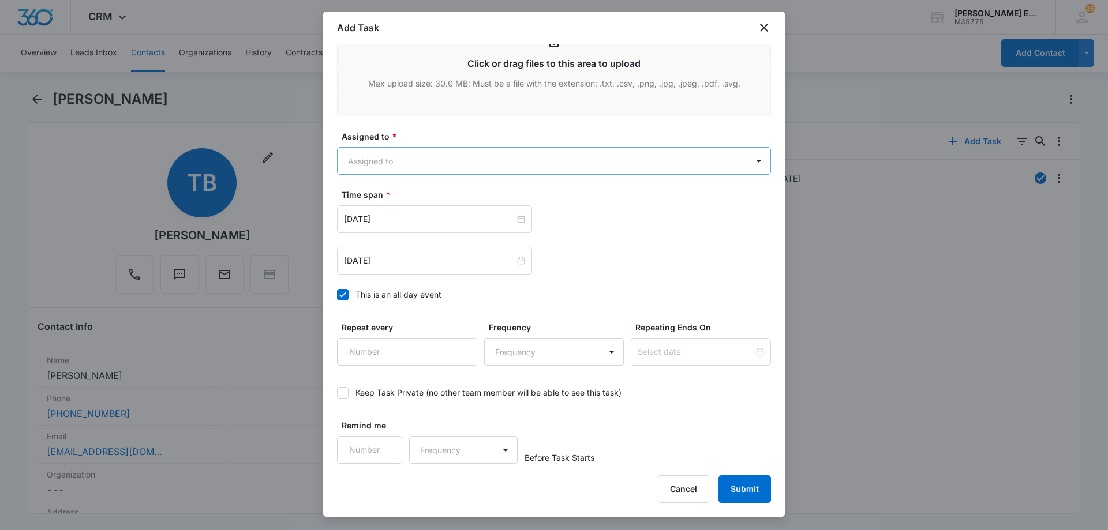
click at [405, 161] on body "CRM Apps Reputation Websites Forms CRM Email Social Shop Payments POS Content A…" at bounding box center [554, 265] width 1108 height 530
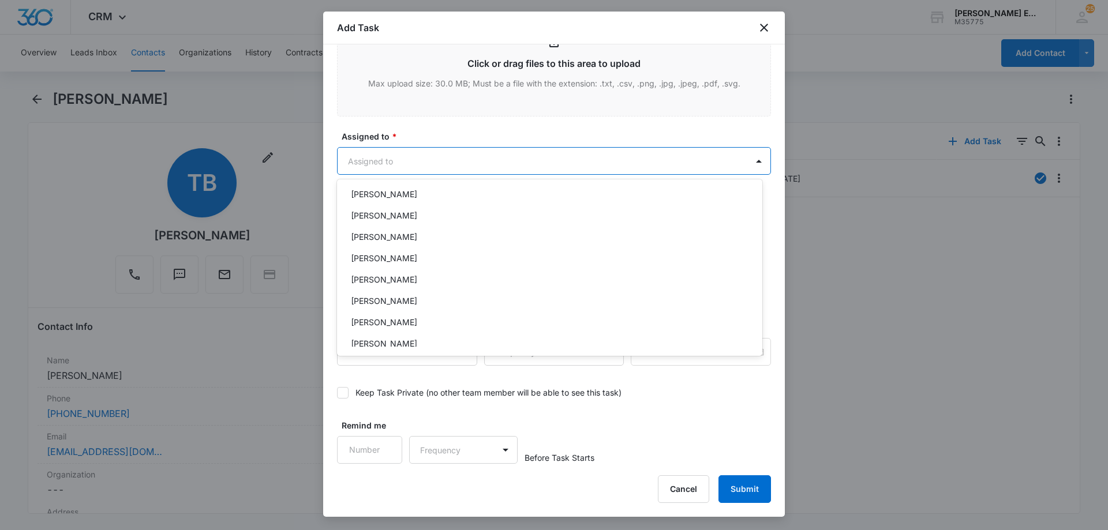
scroll to position [115, 0]
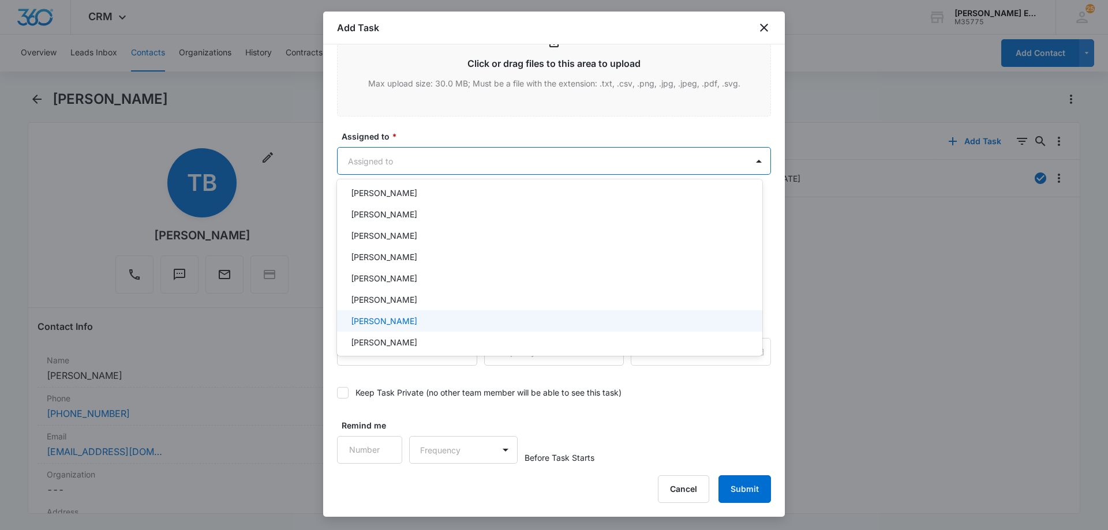
click at [374, 318] on p "[PERSON_NAME]" at bounding box center [384, 321] width 66 height 12
click at [627, 162] on div at bounding box center [554, 265] width 1108 height 530
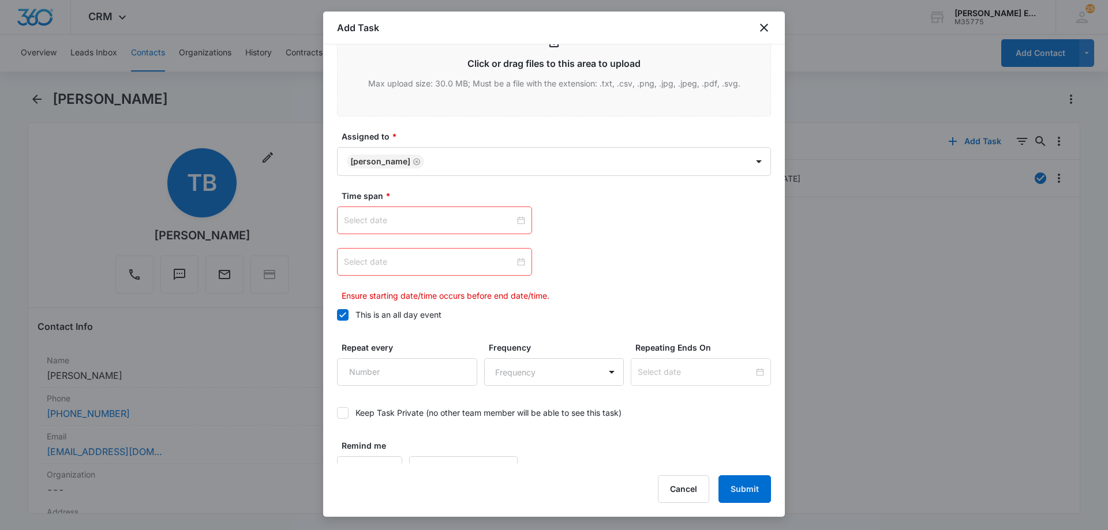
click at [520, 223] on div at bounding box center [434, 220] width 181 height 13
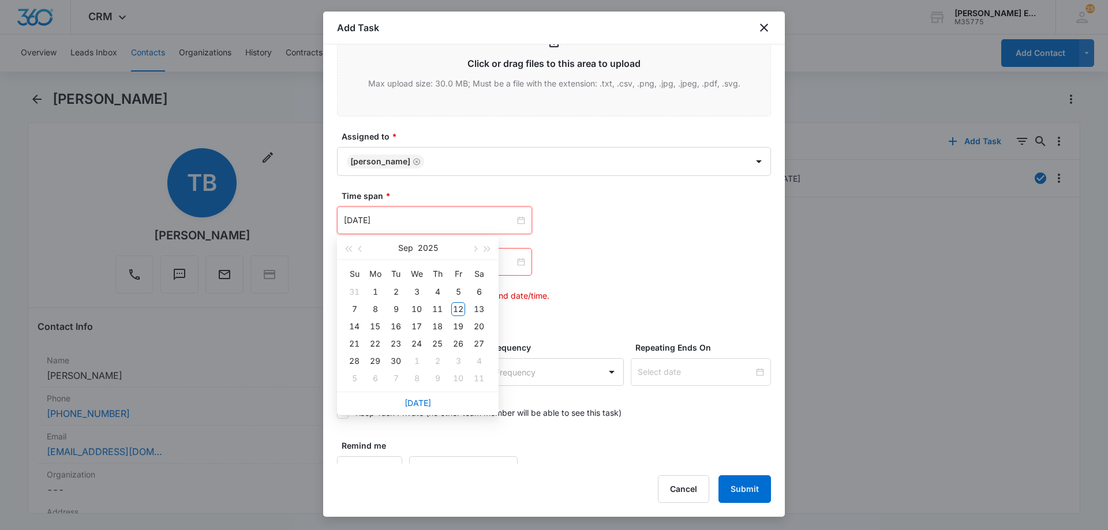
type input "[DATE]"
click at [407, 403] on link "[DATE]" at bounding box center [417, 403] width 27 height 10
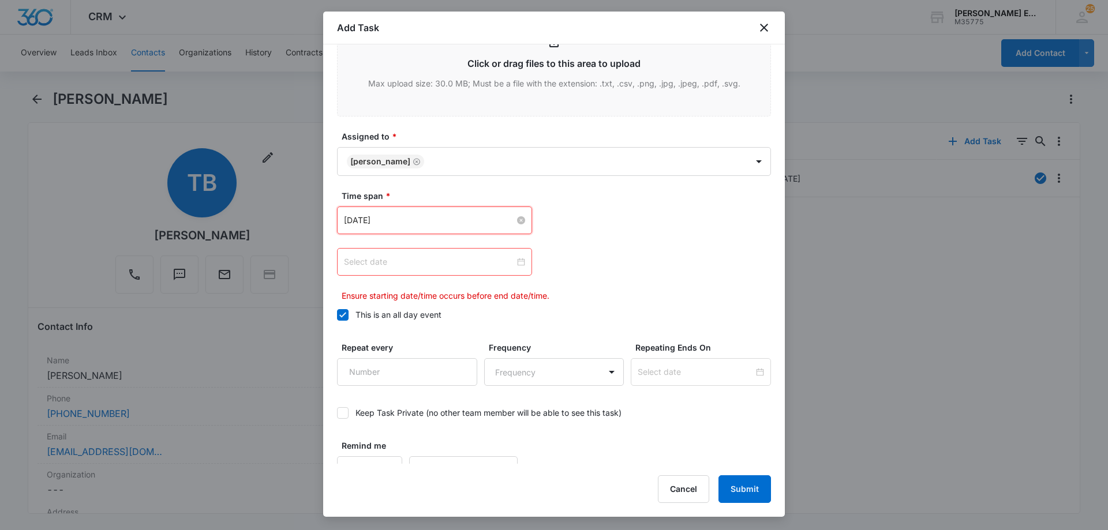
click at [463, 222] on input "[DATE]" at bounding box center [429, 220] width 171 height 13
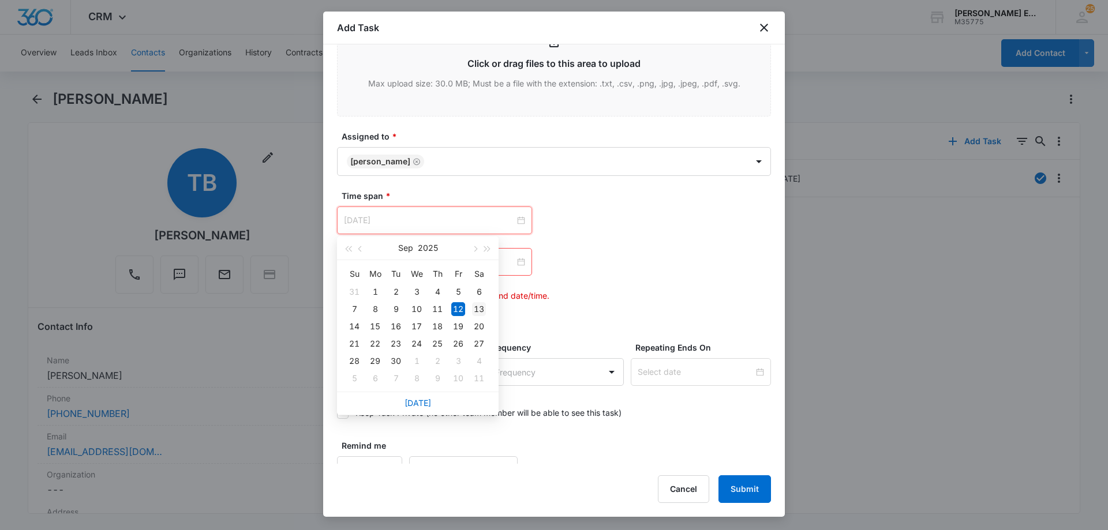
type input "[DATE]"
click at [481, 312] on div "13" at bounding box center [479, 309] width 14 height 14
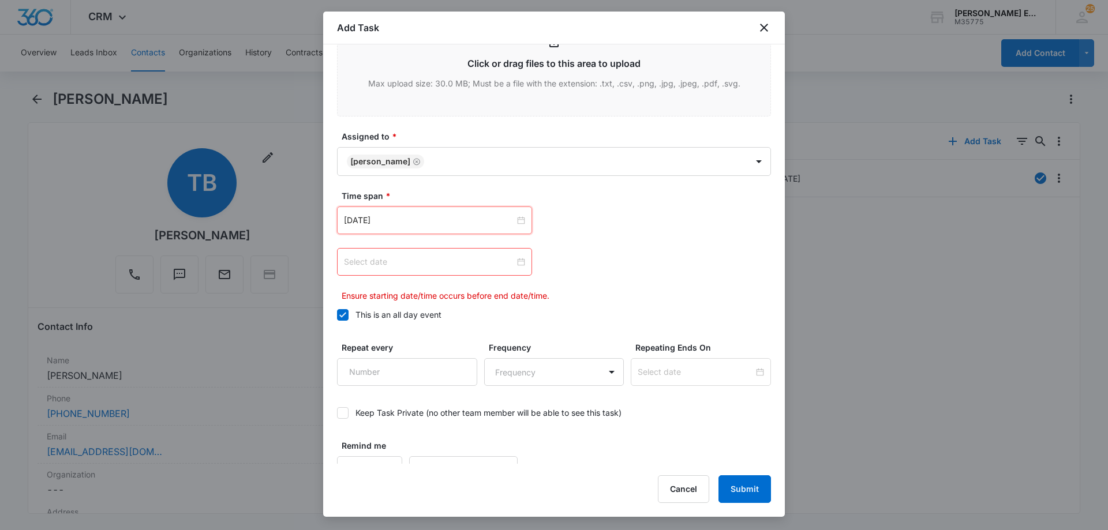
click at [486, 267] on input at bounding box center [429, 262] width 171 height 13
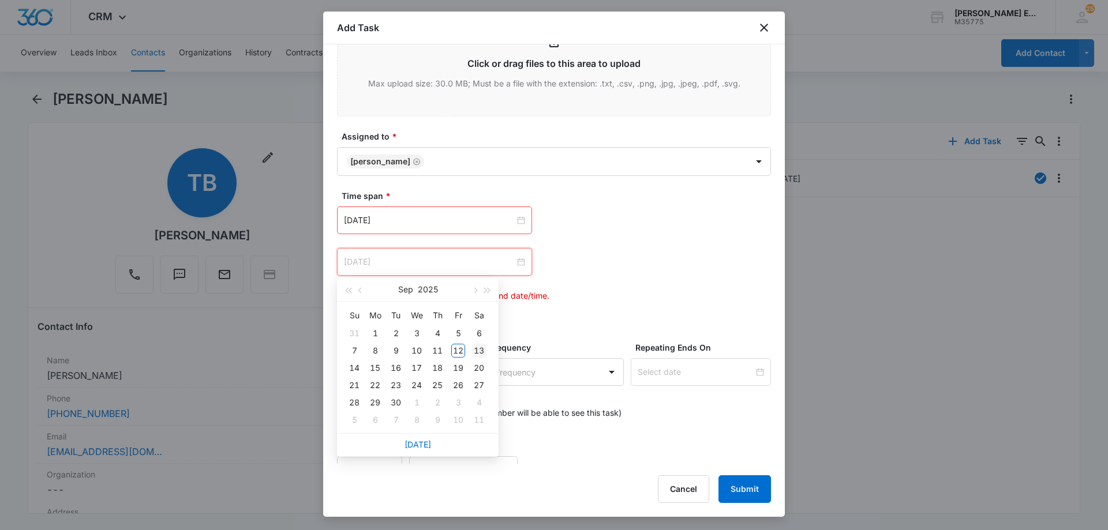
type input "[DATE]"
click at [483, 351] on div "13" at bounding box center [479, 351] width 14 height 14
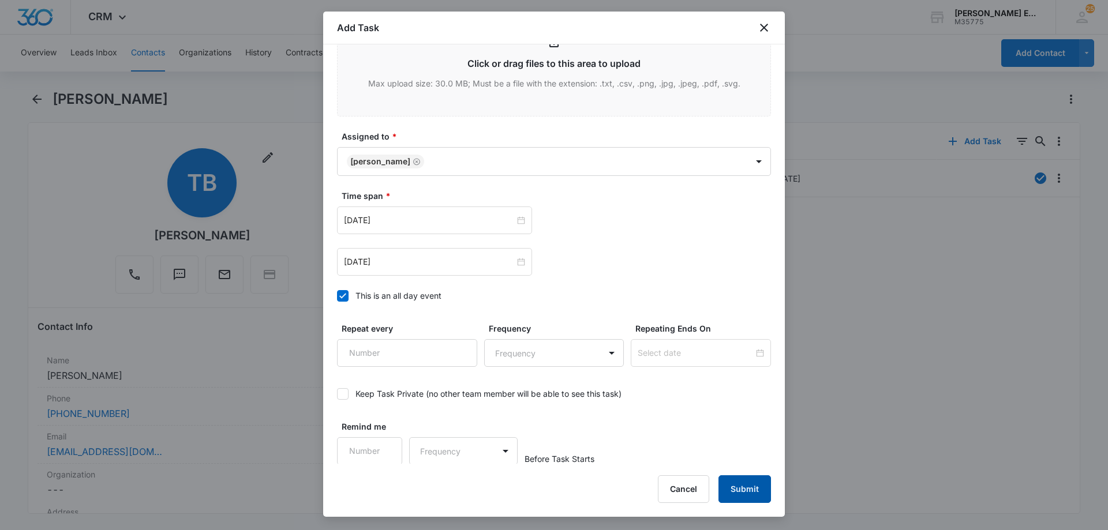
click at [754, 493] on button "Submit" at bounding box center [744, 489] width 52 height 28
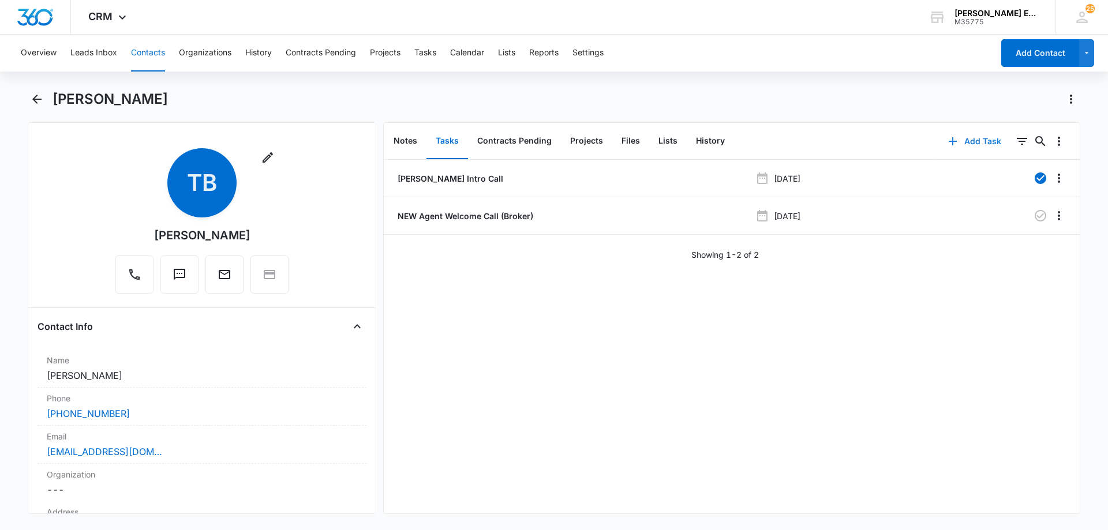
click at [970, 142] on button "Add Task" at bounding box center [974, 141] width 76 height 28
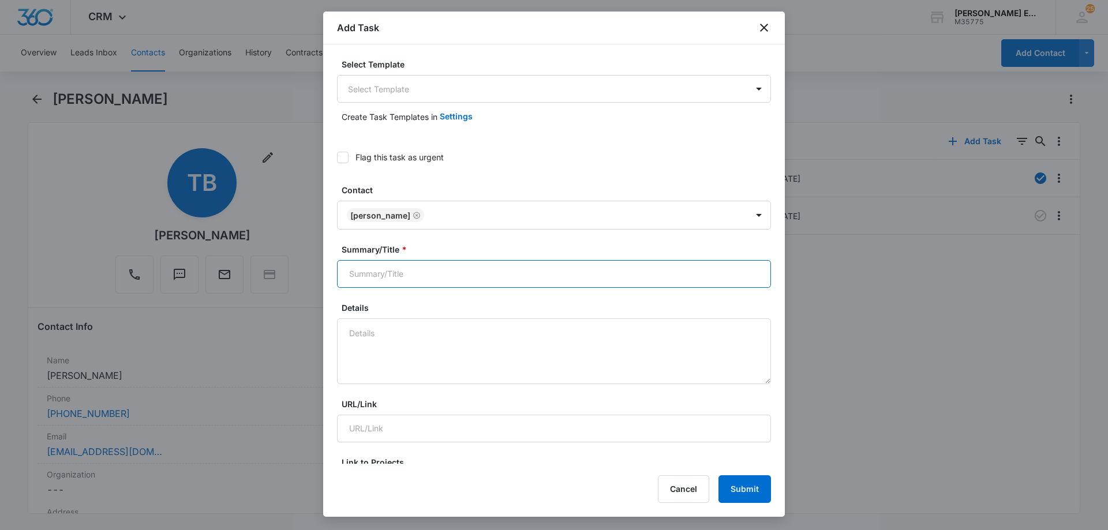
click at [447, 271] on input "Summary/Title *" at bounding box center [554, 274] width 434 height 28
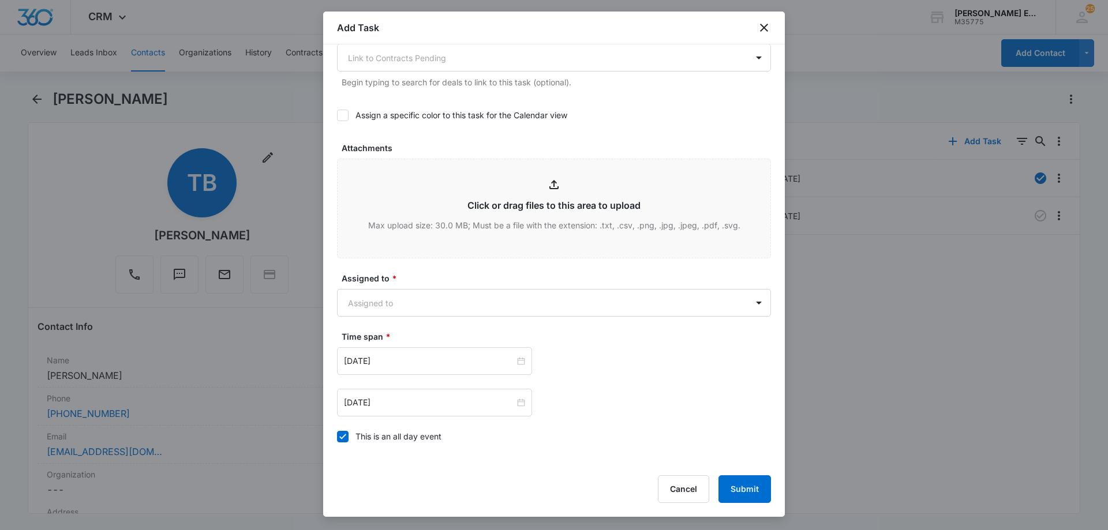
scroll to position [519, 0]
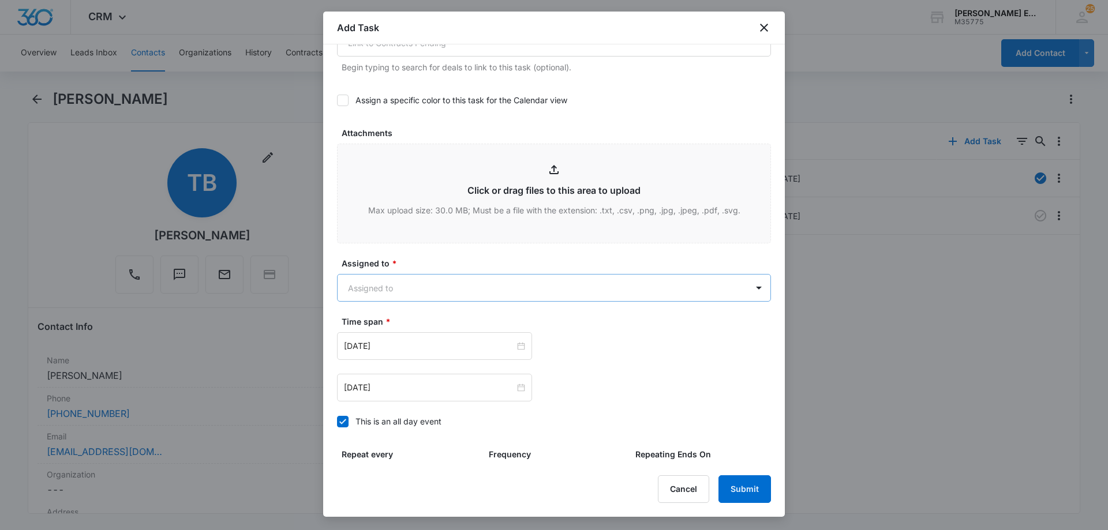
type input "New Agent Welcome Call (Corporate)"
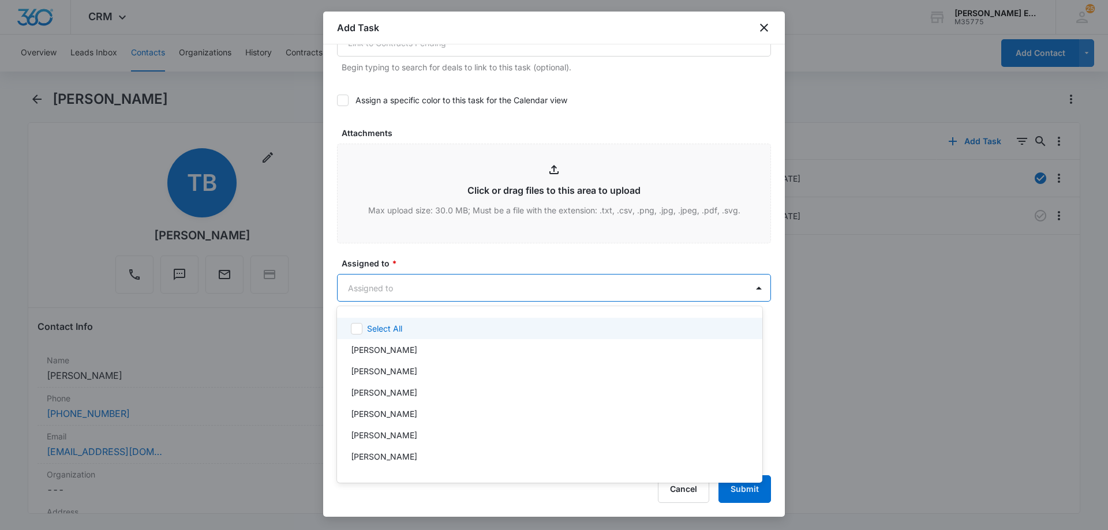
click at [459, 290] on body "CRM Apps Reputation Websites Forms CRM Email Social Shop Payments POS Content A…" at bounding box center [554, 265] width 1108 height 530
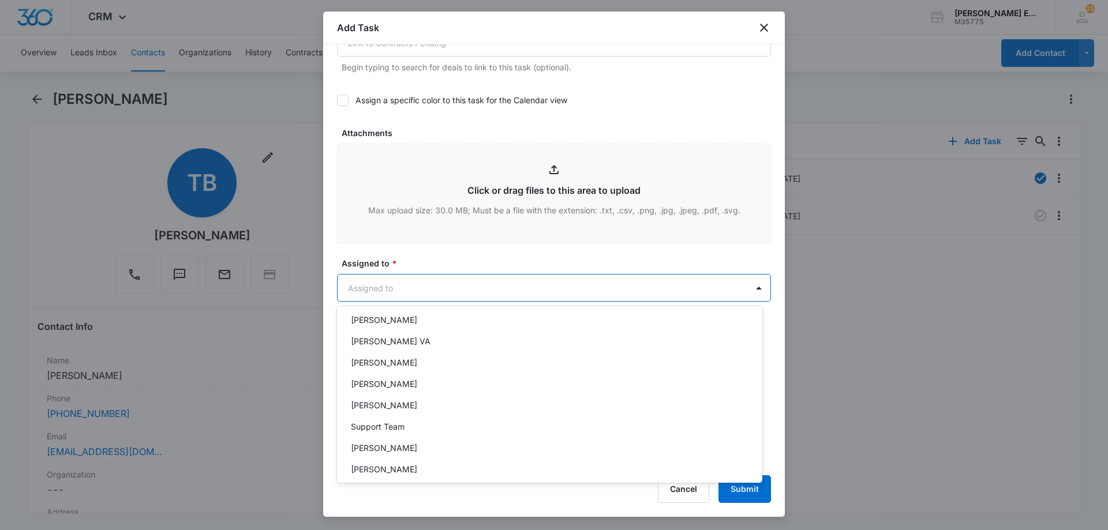
scroll to position [402, 0]
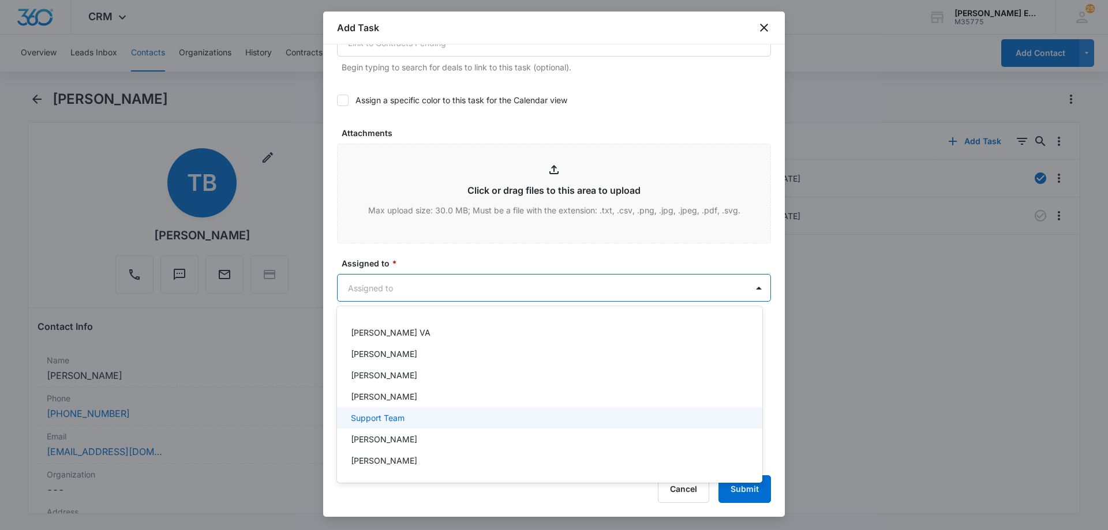
click at [403, 419] on p "Support Team" at bounding box center [378, 418] width 54 height 12
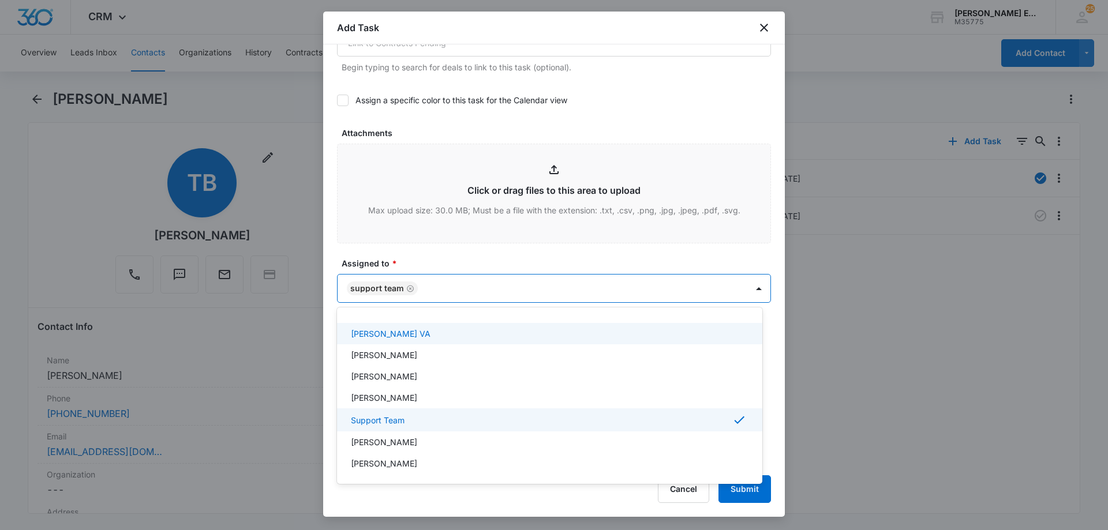
click at [503, 294] on div at bounding box center [554, 265] width 1108 height 530
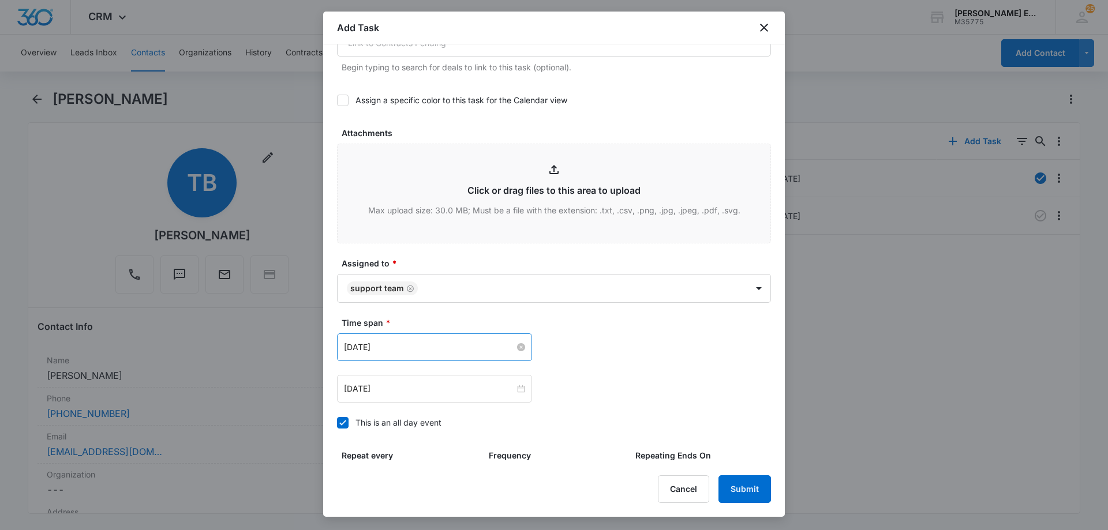
click at [485, 350] on input "[DATE]" at bounding box center [429, 347] width 171 height 13
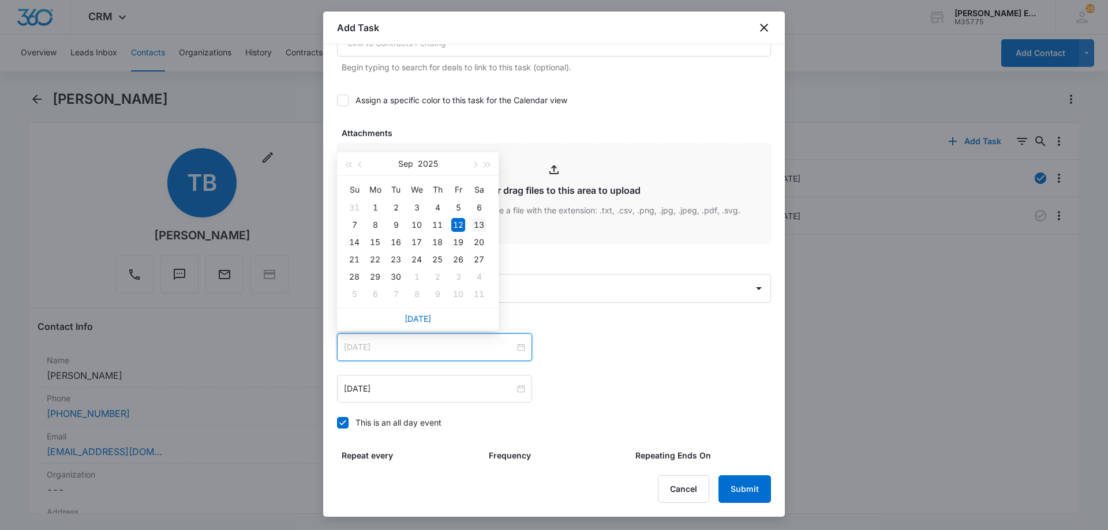
type input "[DATE]"
click at [477, 222] on div "13" at bounding box center [479, 225] width 14 height 14
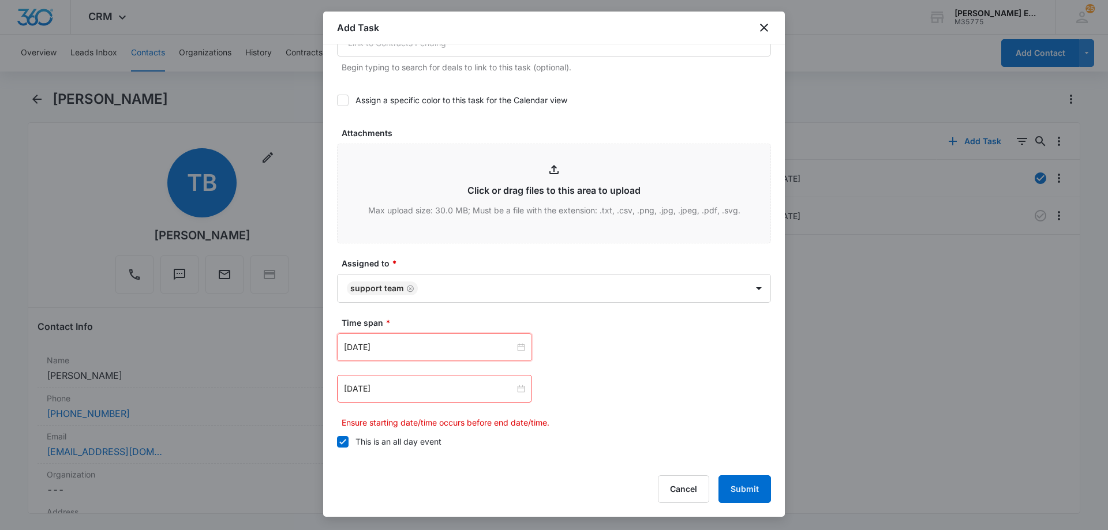
click at [455, 395] on div "[DATE]" at bounding box center [434, 389] width 195 height 28
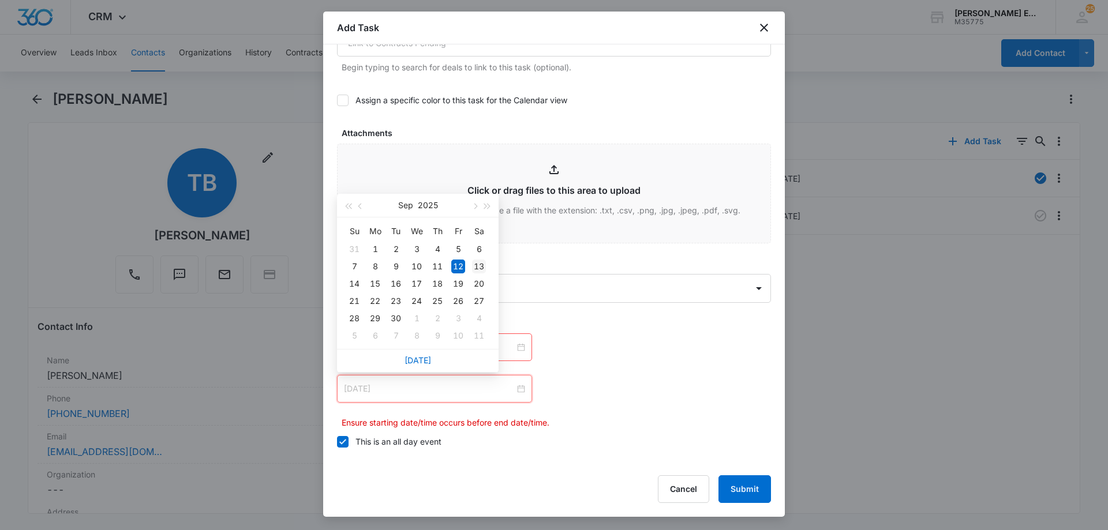
type input "[DATE]"
click at [479, 265] on div "13" at bounding box center [479, 267] width 14 height 14
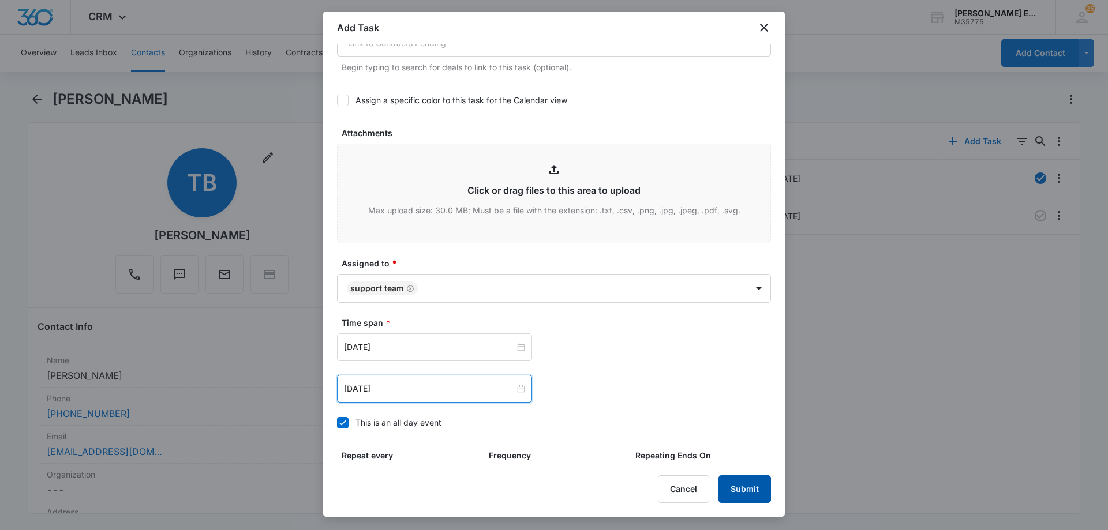
click at [757, 492] on button "Submit" at bounding box center [744, 489] width 52 height 28
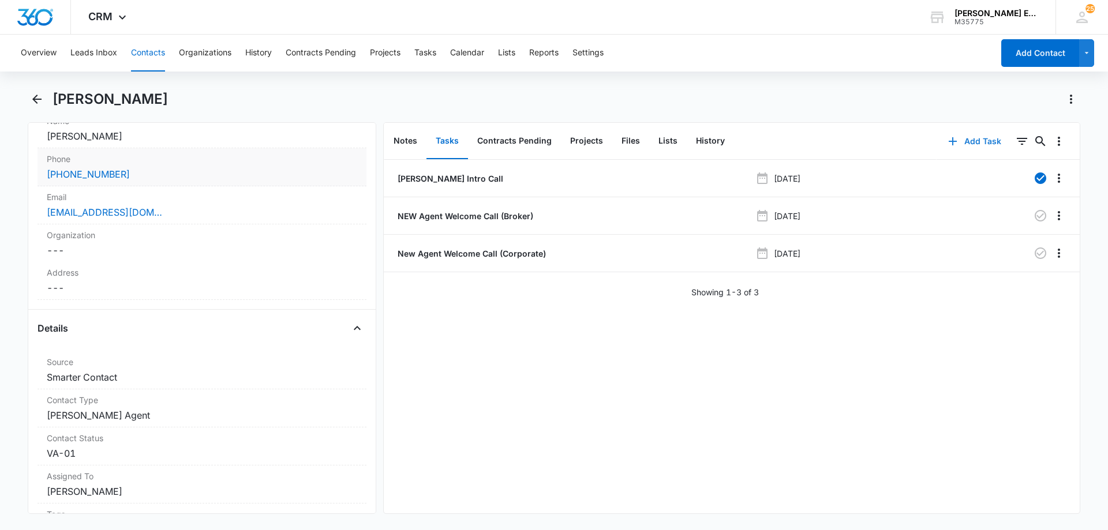
scroll to position [346, 0]
